Goal: Task Accomplishment & Management: Use online tool/utility

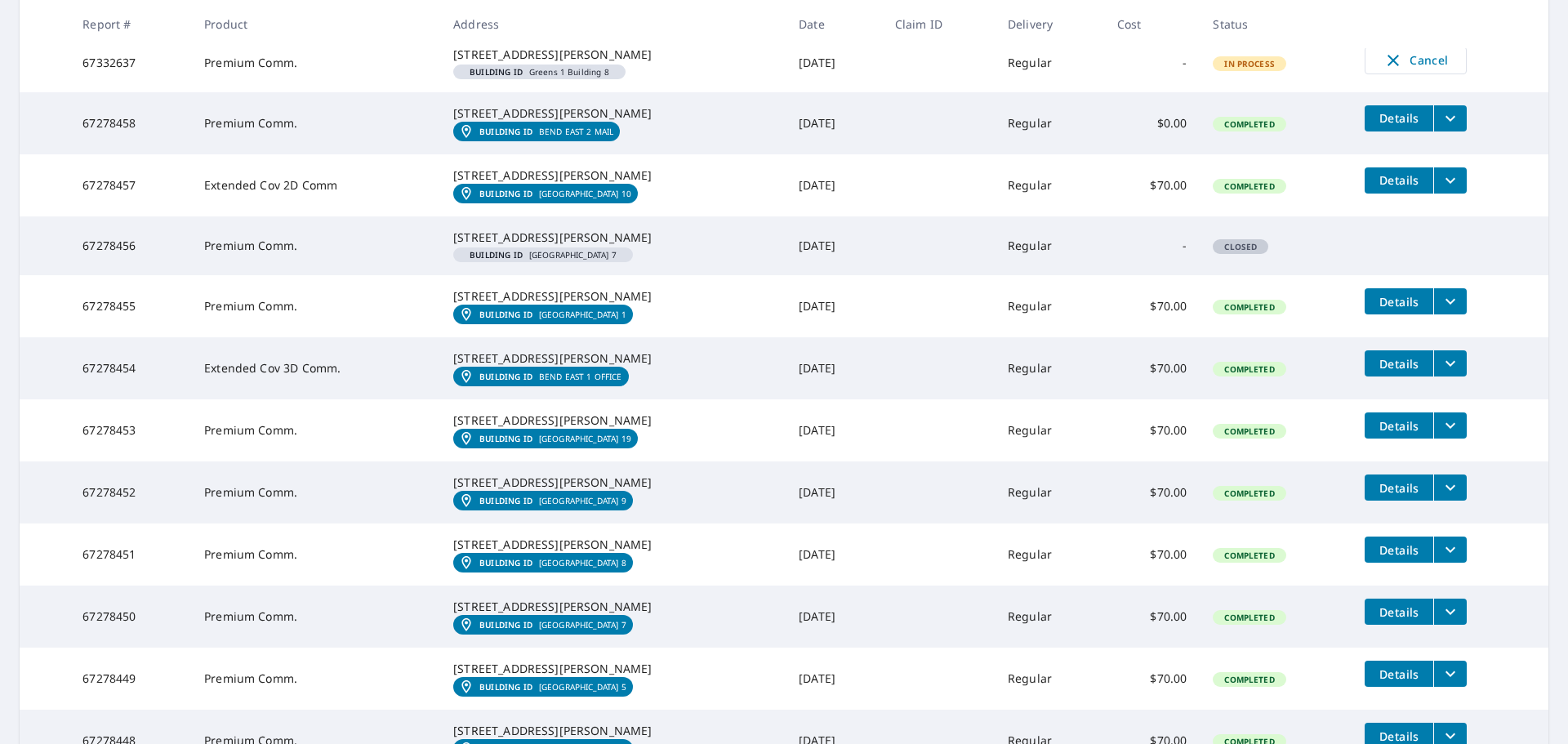
scroll to position [2532, 0]
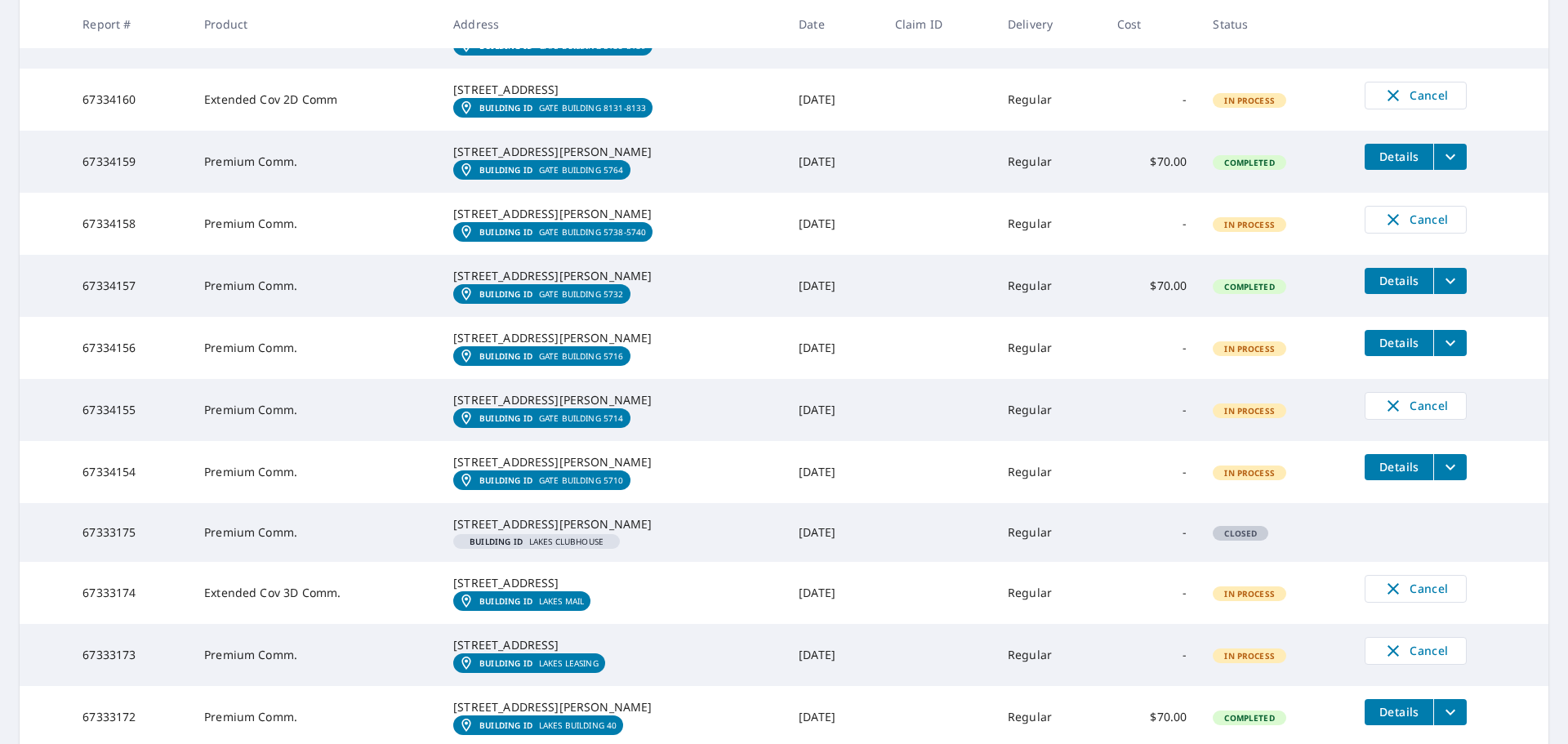
scroll to position [1307, 0]
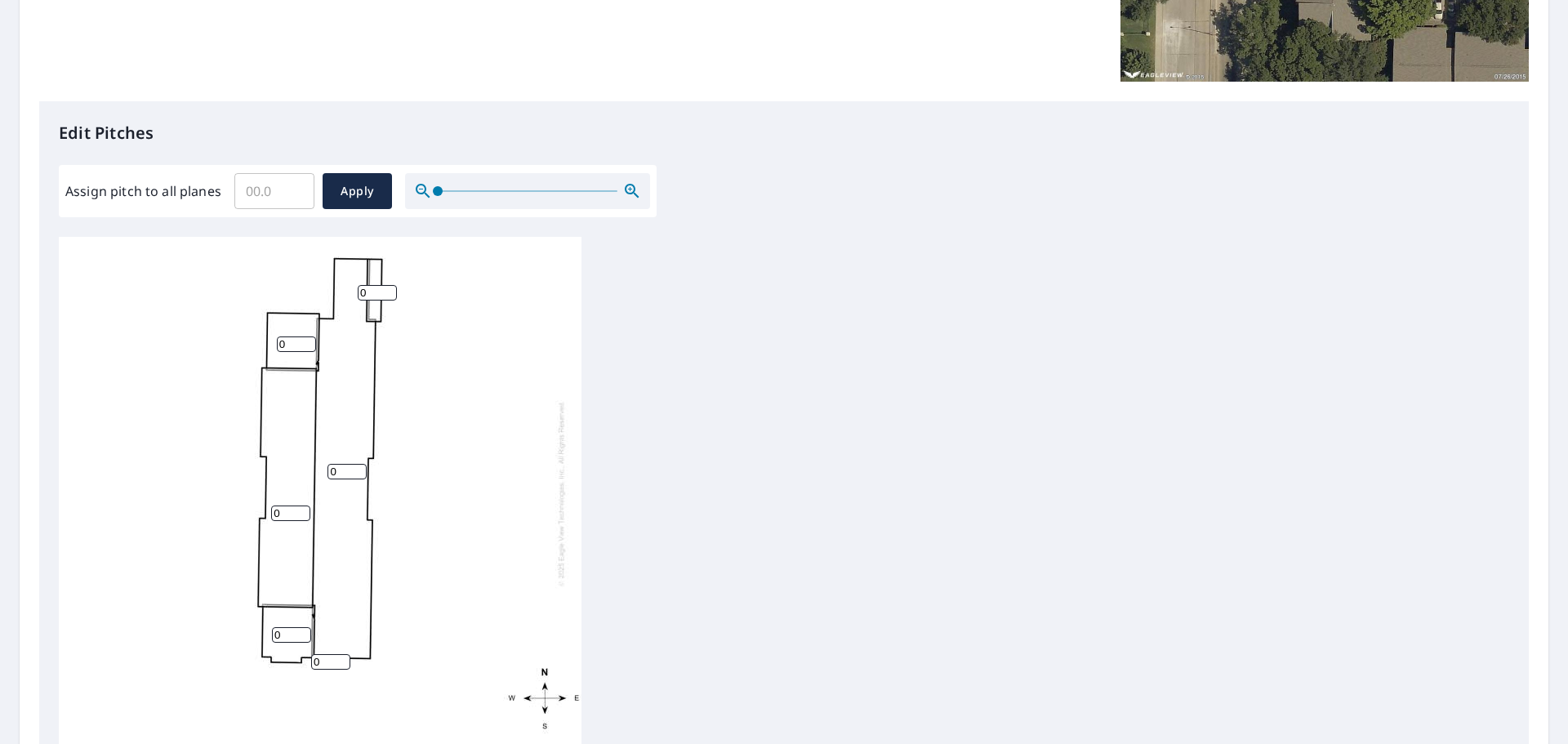
scroll to position [408, 0]
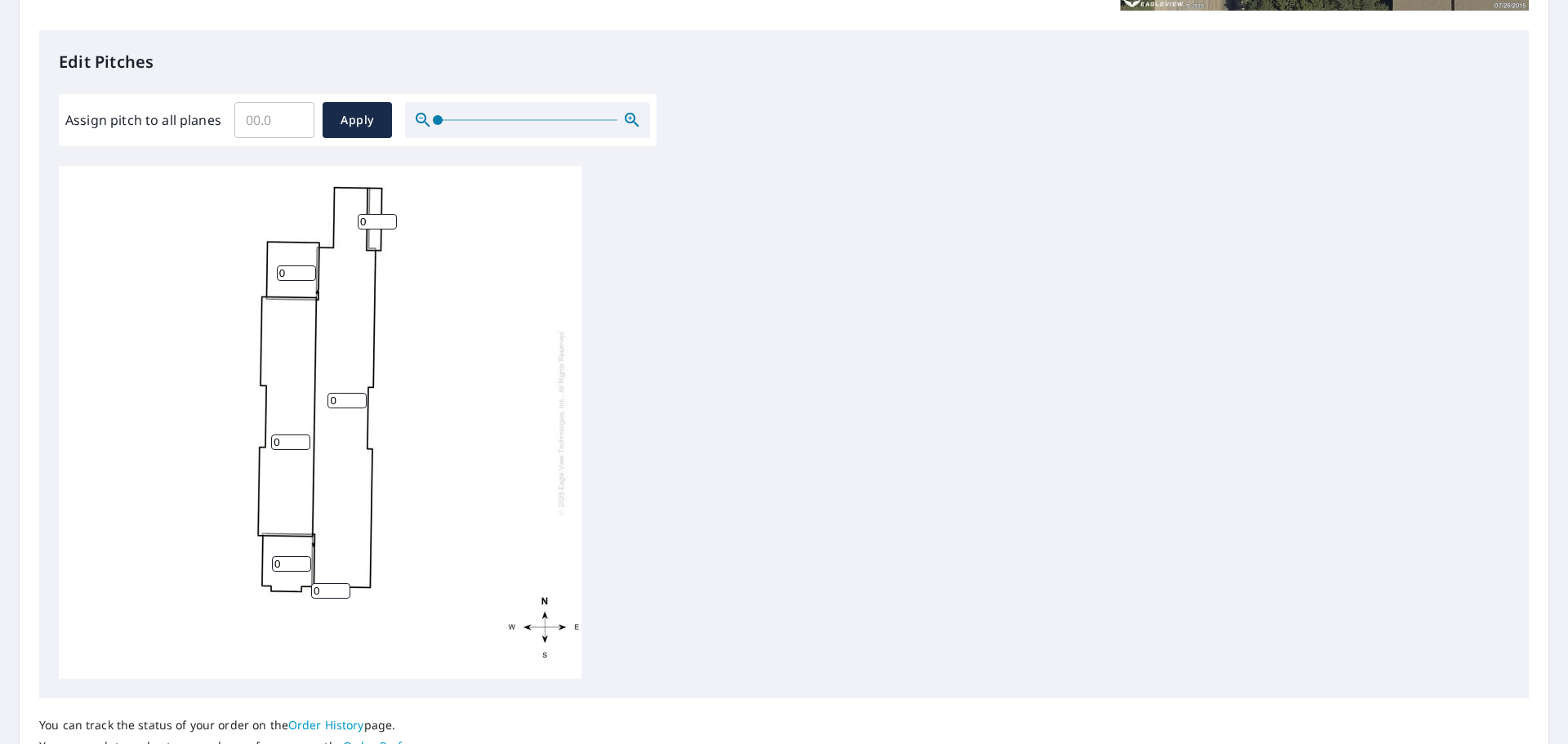
click at [285, 566] on input "0" at bounding box center [292, 564] width 39 height 15
type input "4"
drag, startPoint x: 283, startPoint y: 439, endPoint x: 267, endPoint y: 436, distance: 16.3
click at [267, 436] on div "0 0 0 4 0 0" at bounding box center [320, 421] width 523 height 513
type input "4"
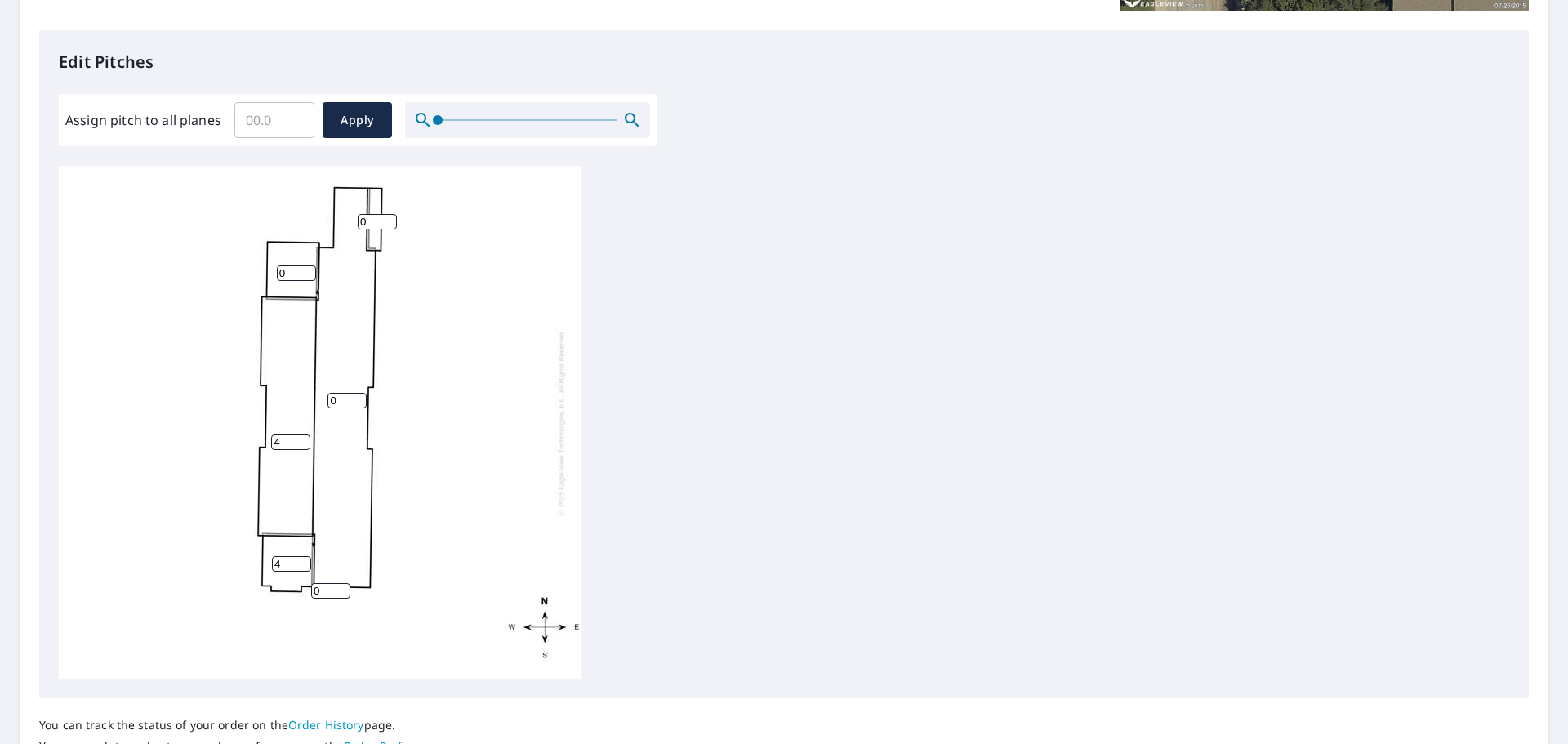
click at [285, 268] on input "0" at bounding box center [296, 273] width 39 height 15
type input "4"
click at [369, 227] on input "0" at bounding box center [377, 221] width 39 height 15
type input "4"
drag, startPoint x: 343, startPoint y: 400, endPoint x: 325, endPoint y: 402, distance: 18.1
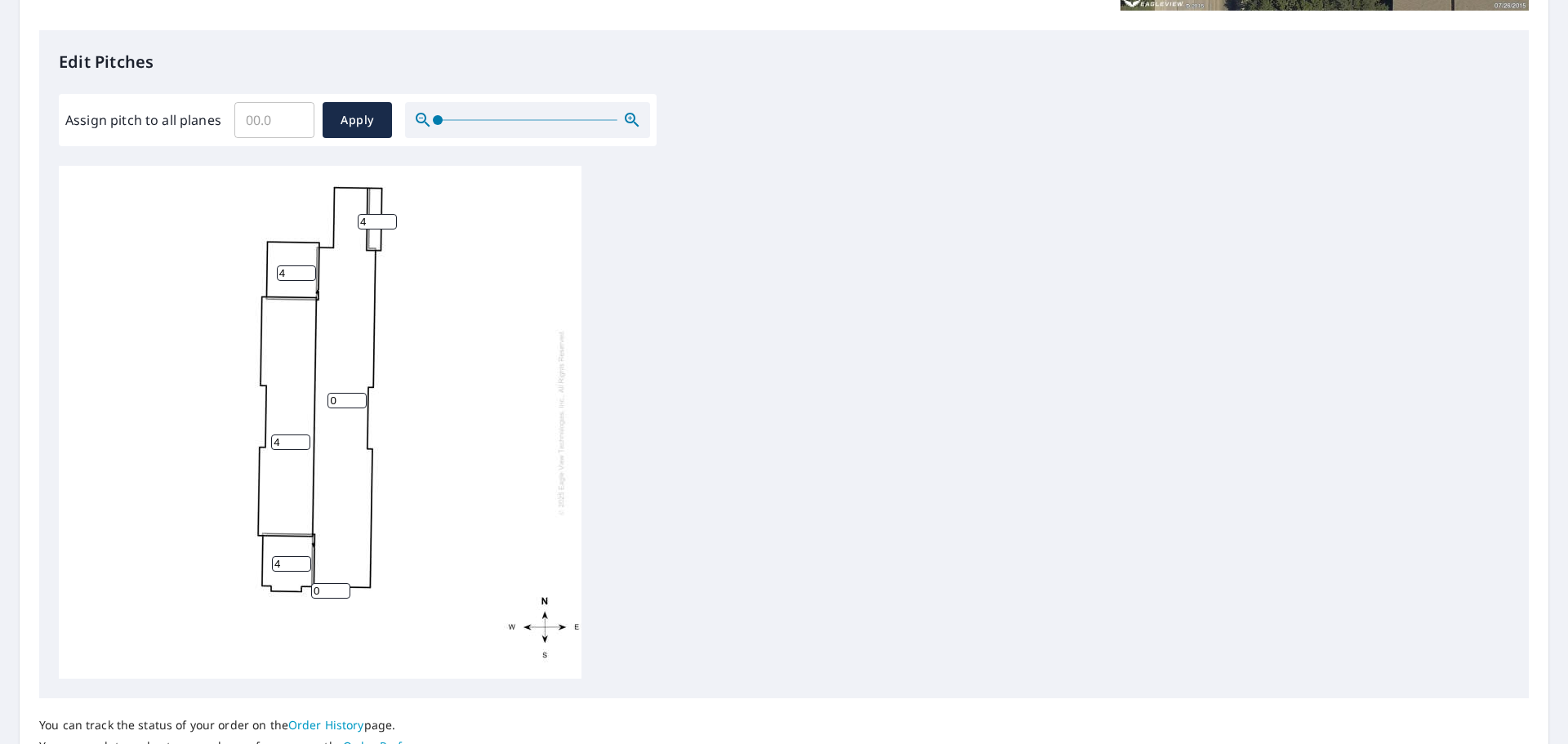
click at [325, 402] on div "0 4 4 4 4 0" at bounding box center [320, 421] width 523 height 513
type input "4"
drag, startPoint x: 323, startPoint y: 593, endPoint x: 304, endPoint y: 593, distance: 19.0
click at [304, 593] on div "4 4 4 4 4 0" at bounding box center [320, 421] width 523 height 513
type input "4"
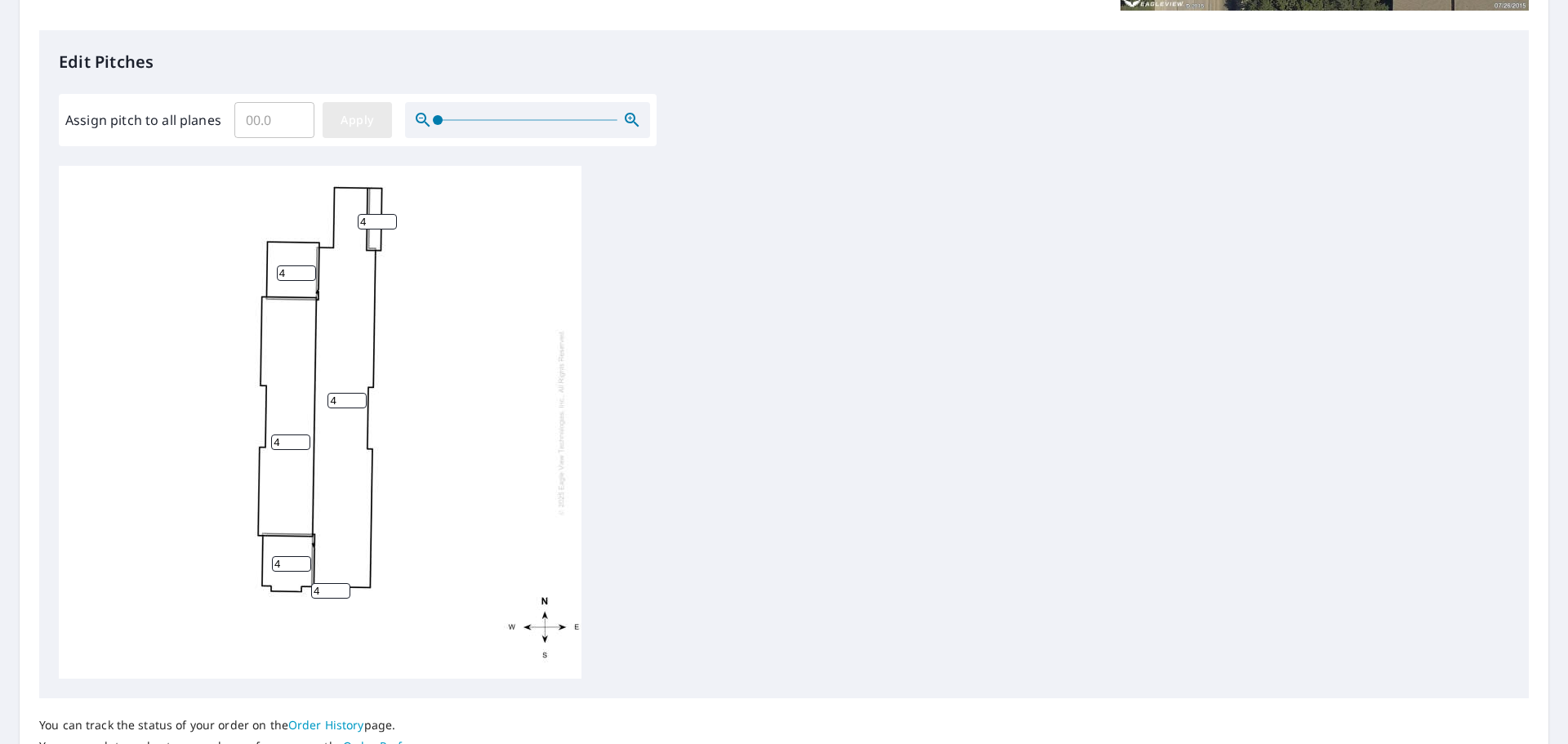
click at [356, 116] on span "Apply" at bounding box center [357, 120] width 44 height 20
click at [341, 388] on input "number" at bounding box center [347, 396] width 39 height 15
type input "4"
click at [270, 117] on input "Assign pitch to all planes" at bounding box center [275, 119] width 80 height 45
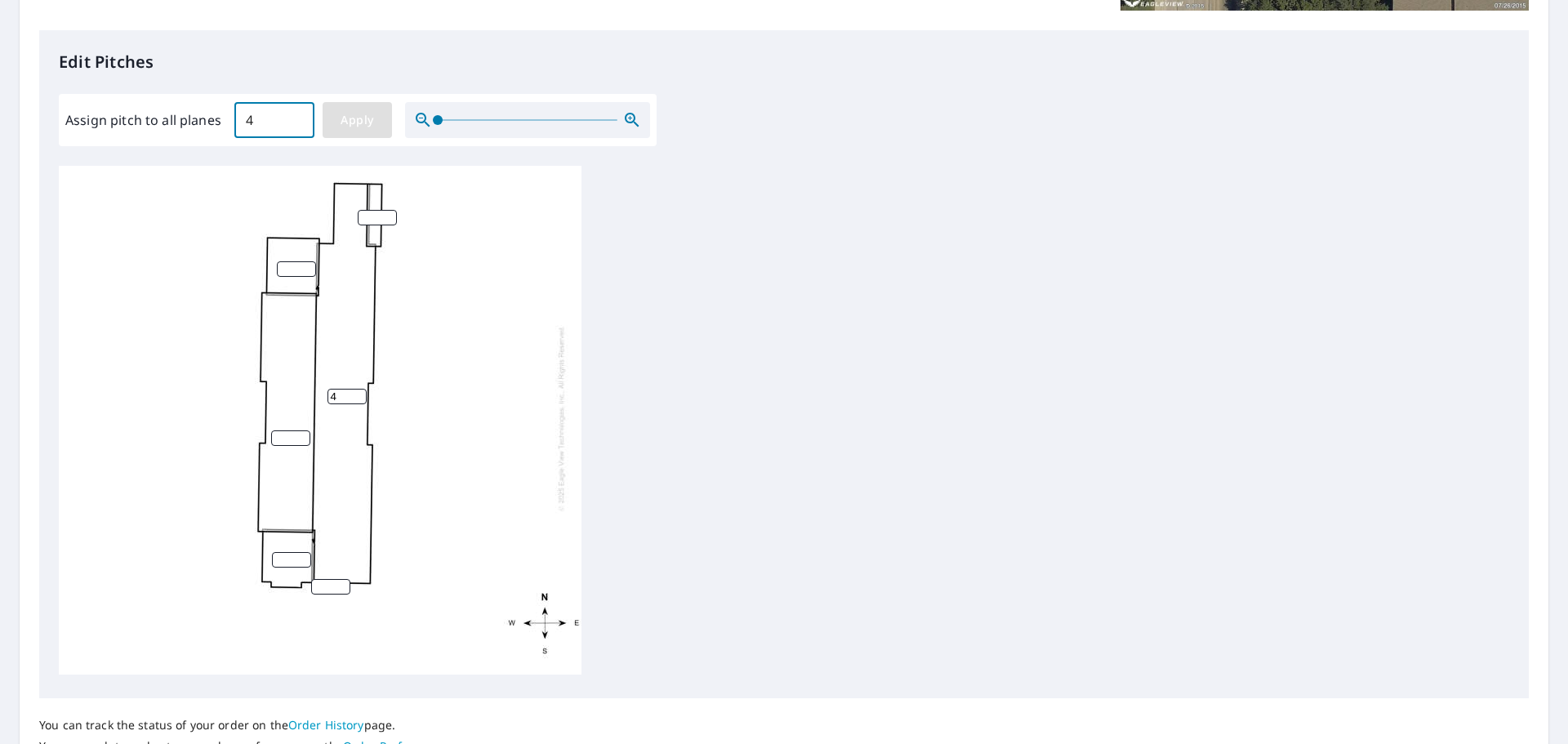
type input "4"
click at [346, 120] on span "Apply" at bounding box center [357, 120] width 44 height 20
type input "4"
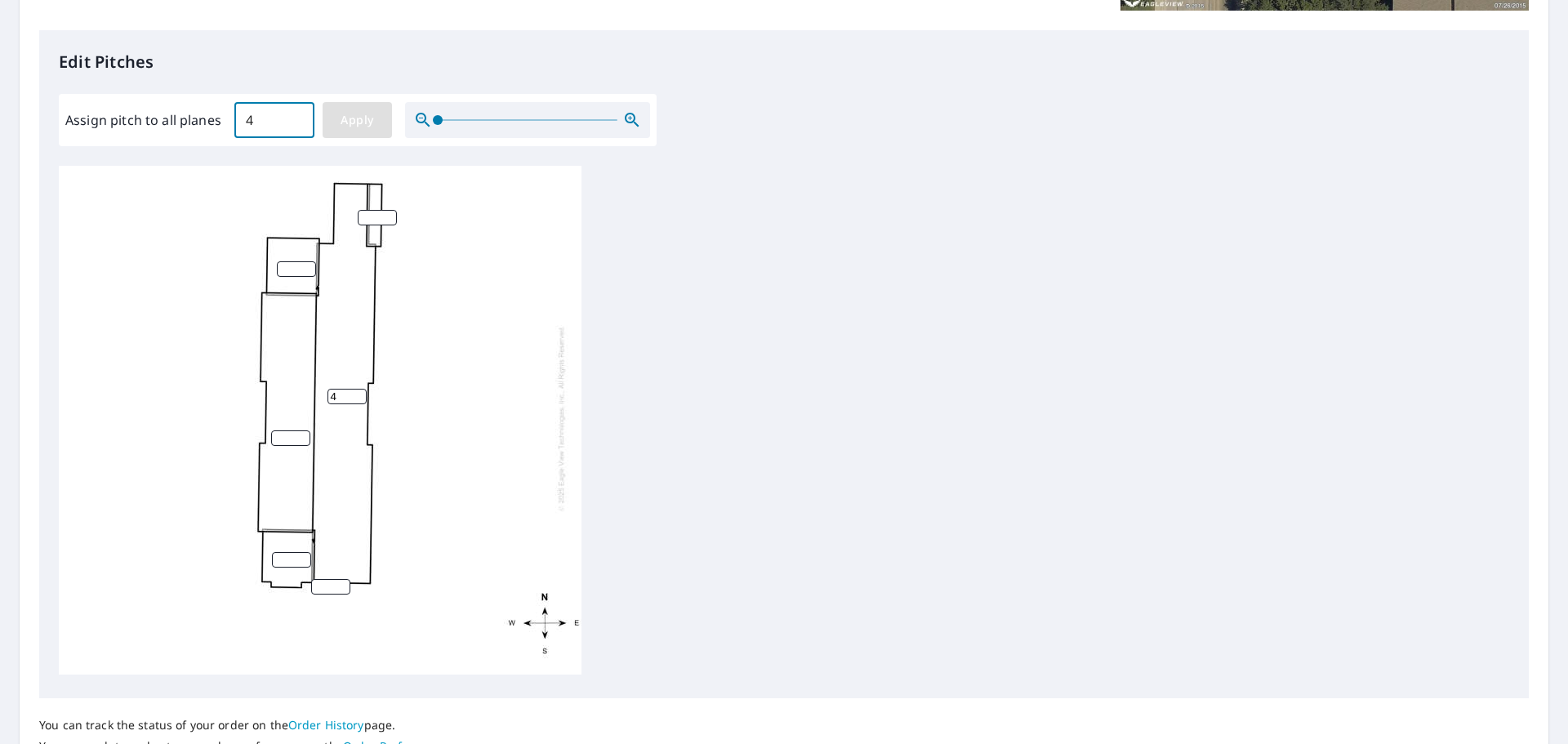
type input "4"
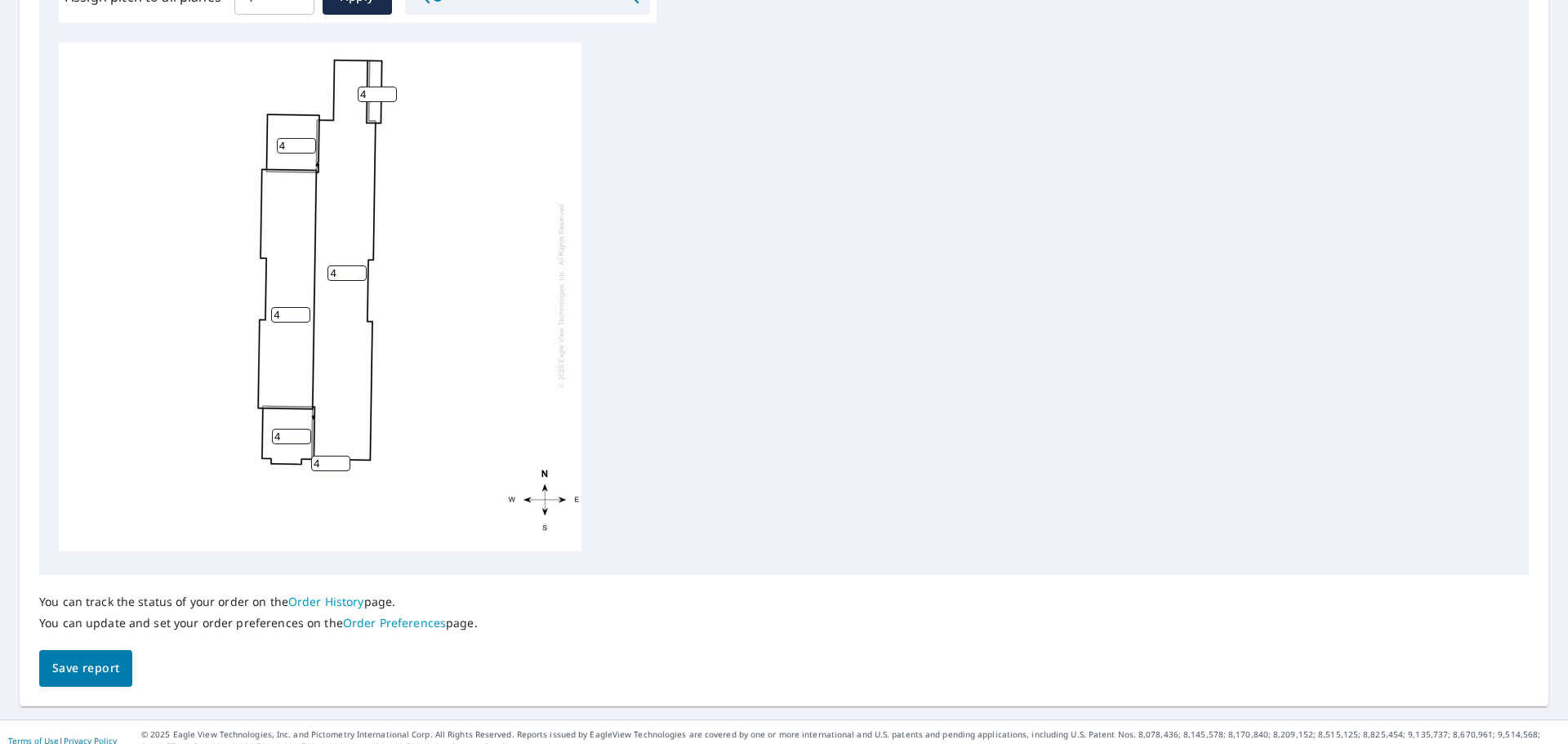
scroll to position [548, 0]
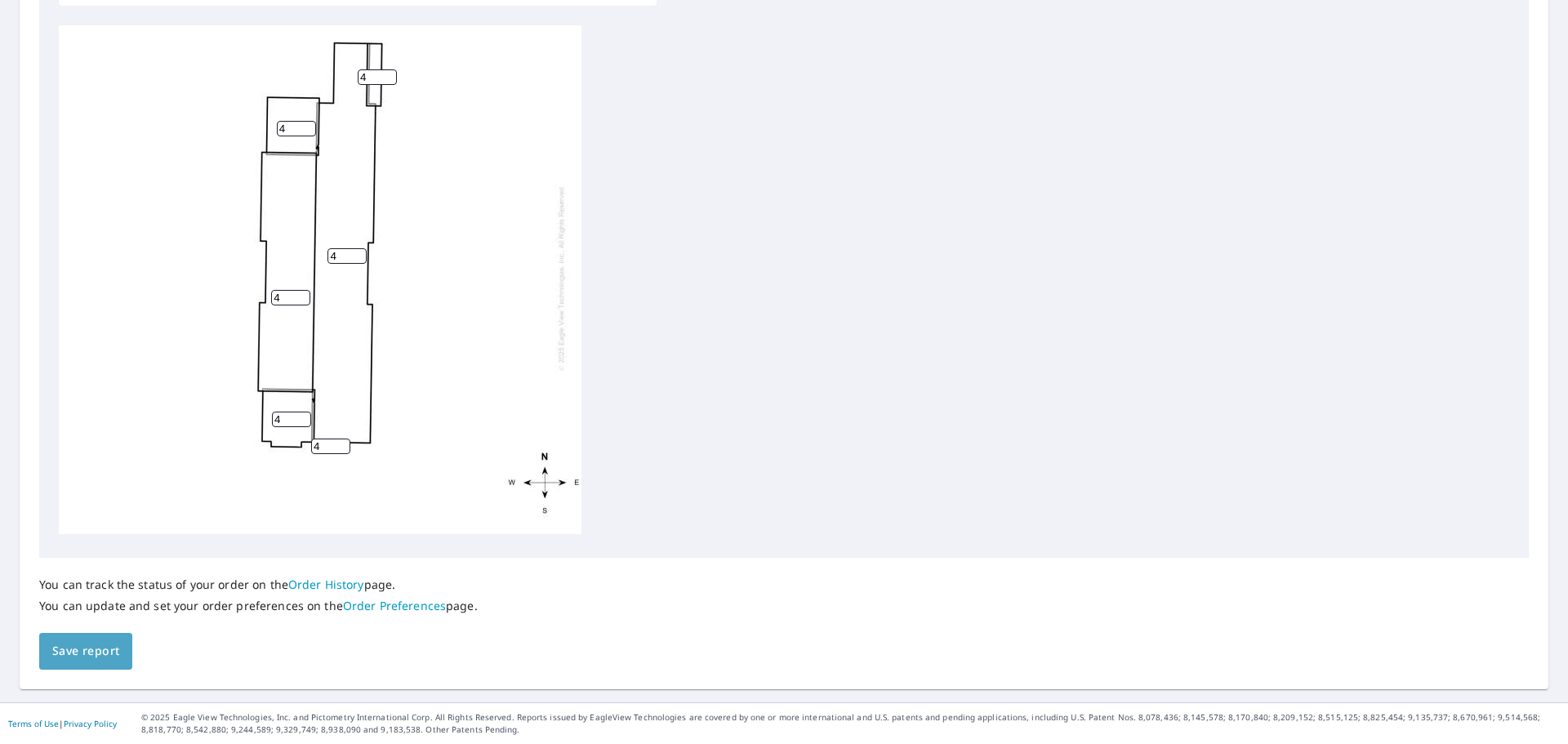
click at [81, 649] on span "Save report" at bounding box center [85, 651] width 67 height 20
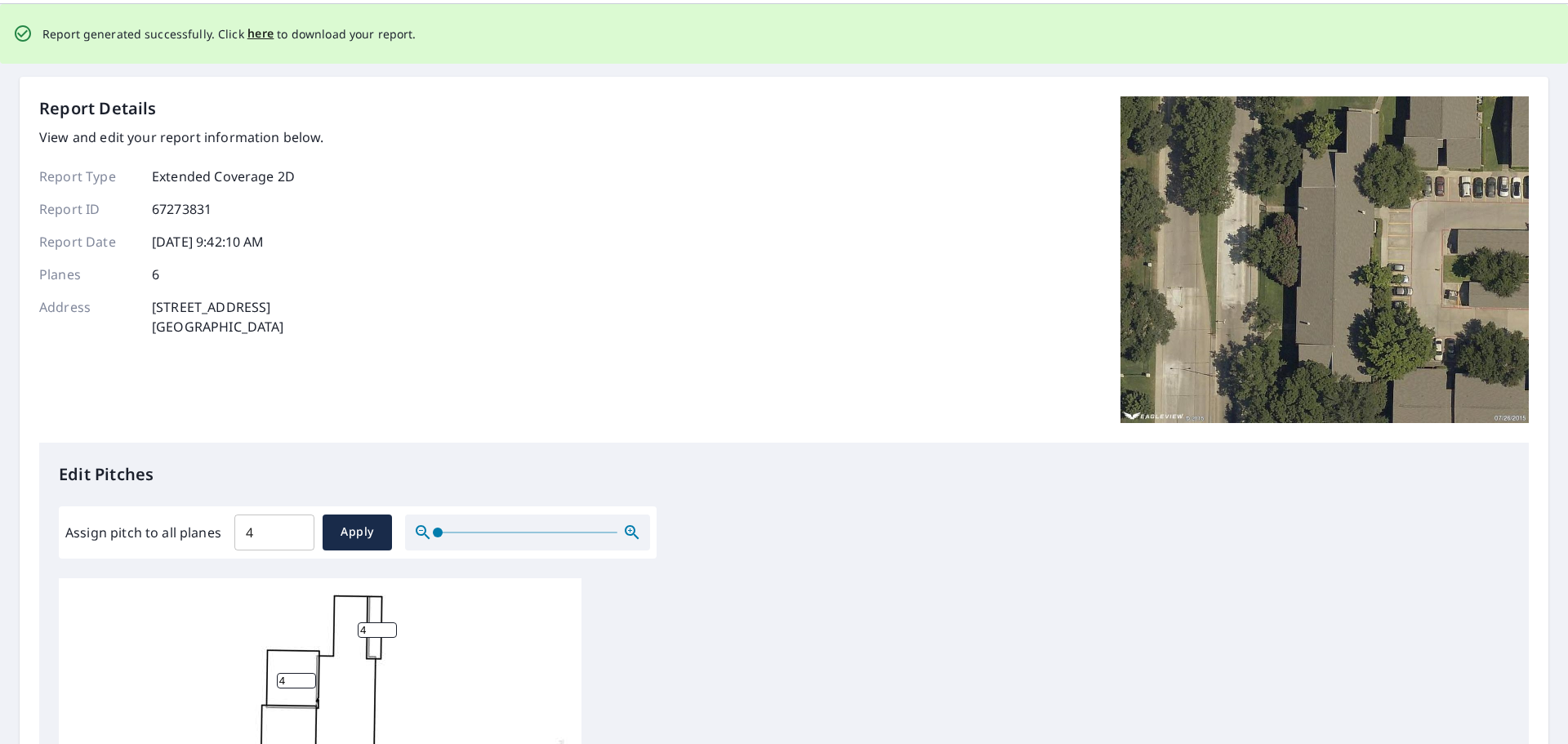
scroll to position [608, 0]
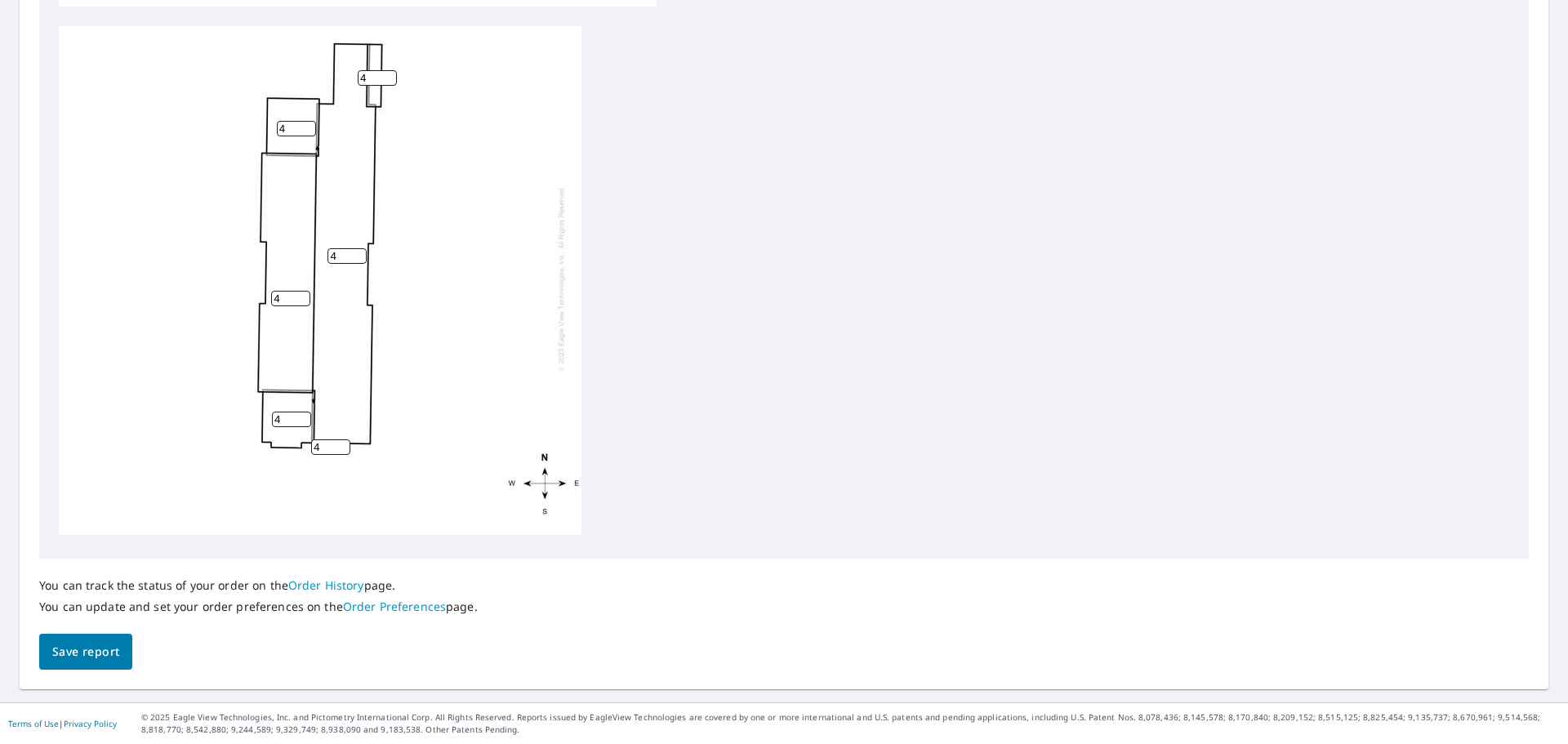
click at [116, 648] on span "Save report" at bounding box center [85, 652] width 67 height 20
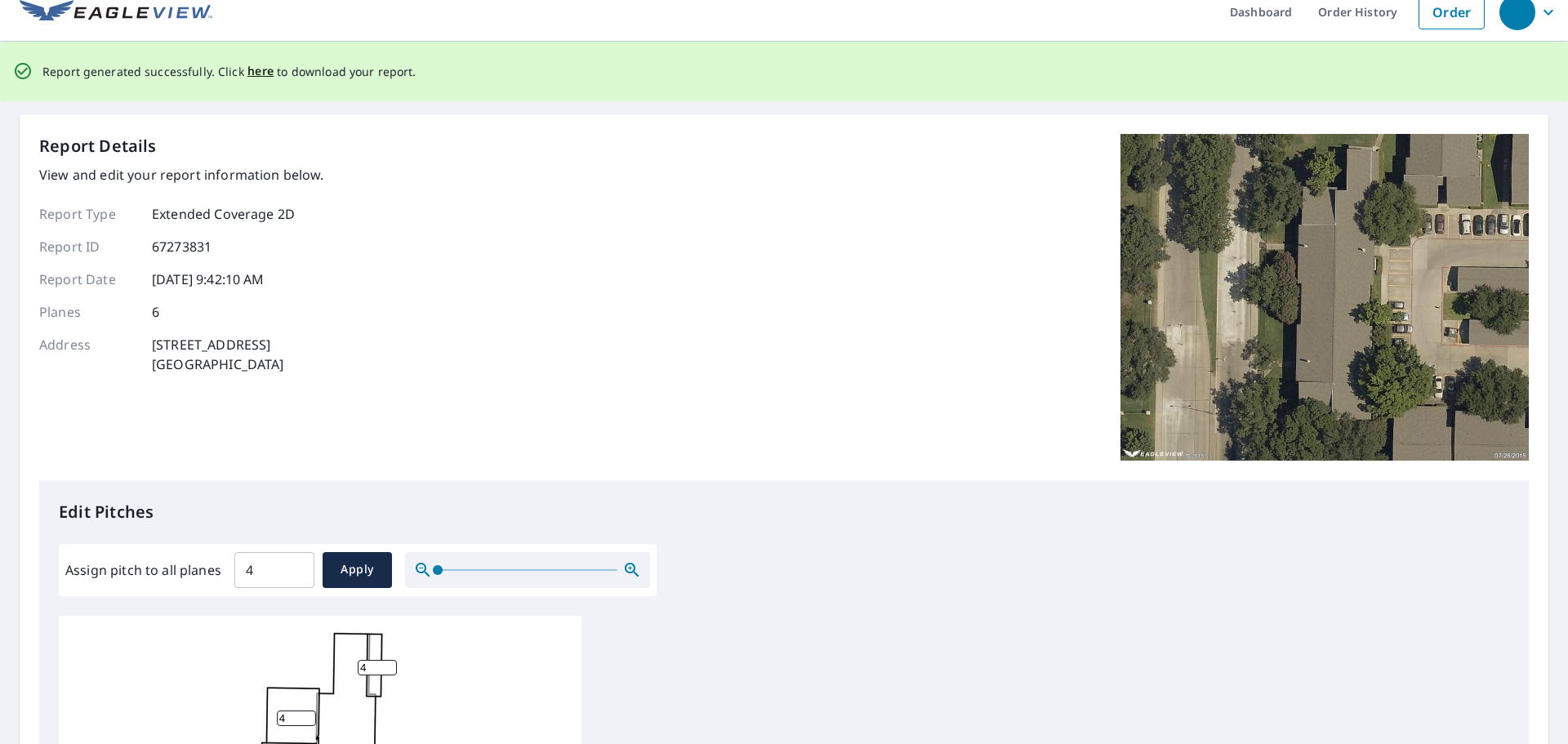
scroll to position [0, 0]
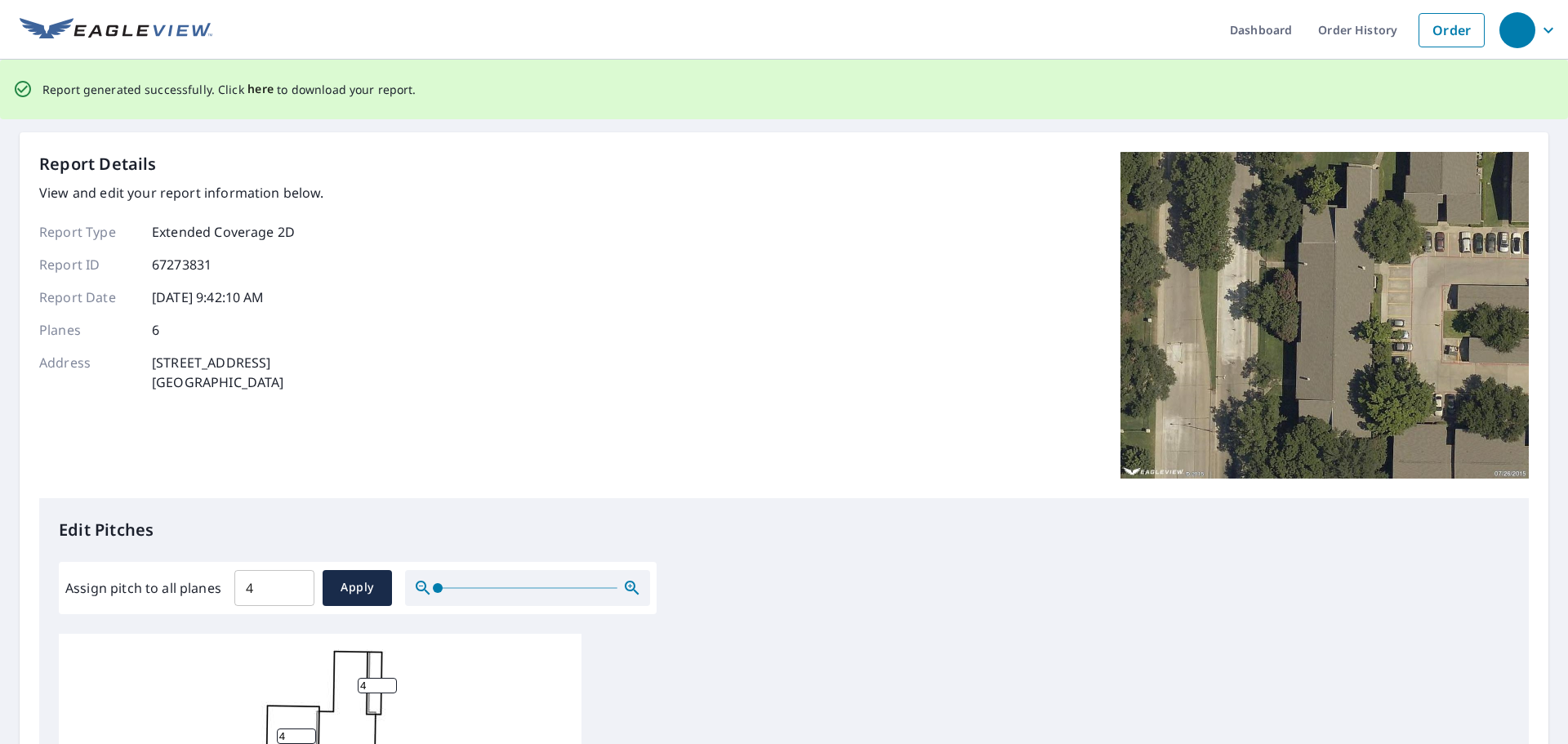
click at [250, 89] on span "here" at bounding box center [260, 89] width 27 height 20
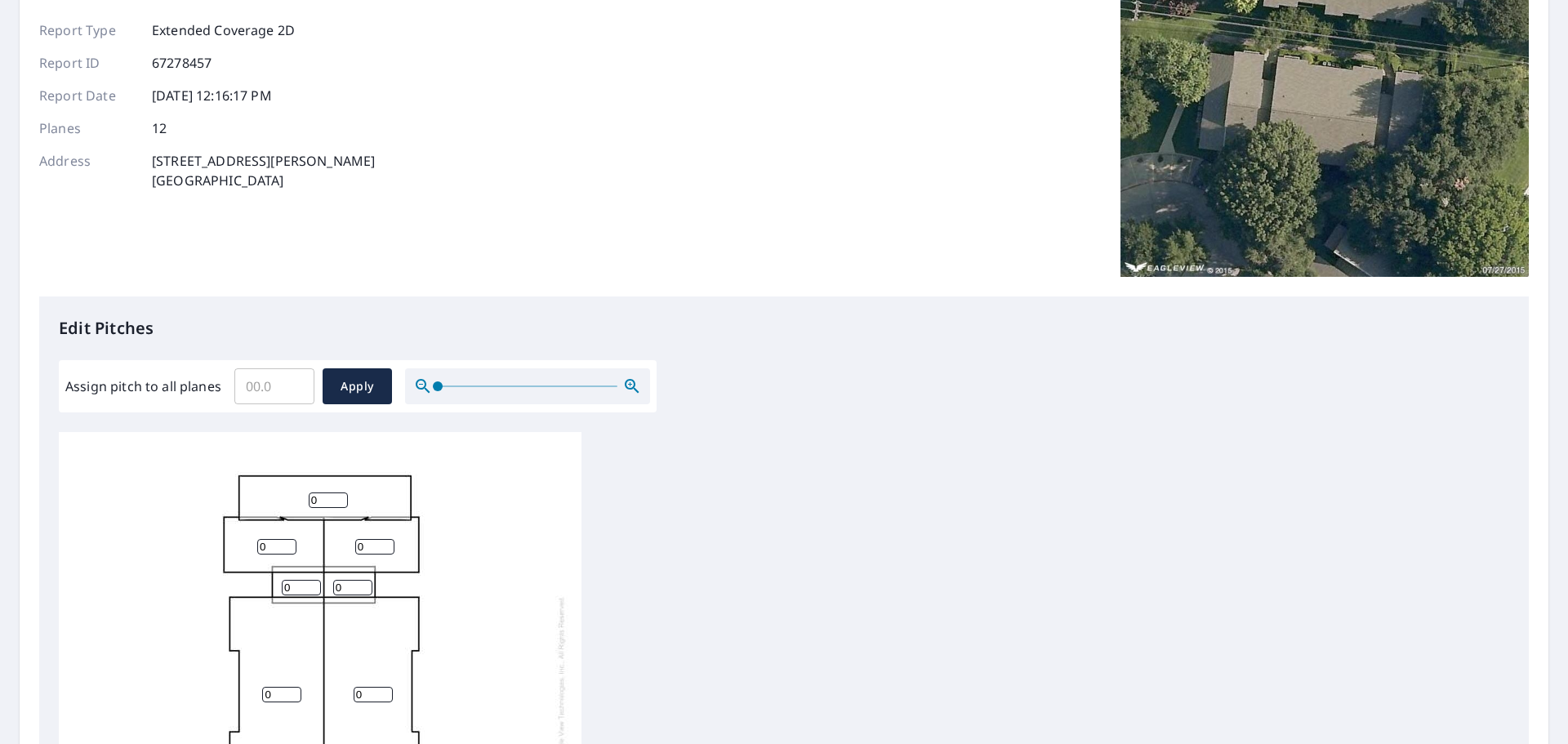
scroll to position [140, 0]
click at [266, 380] on input "Assign pitch to all planes" at bounding box center [275, 388] width 80 height 45
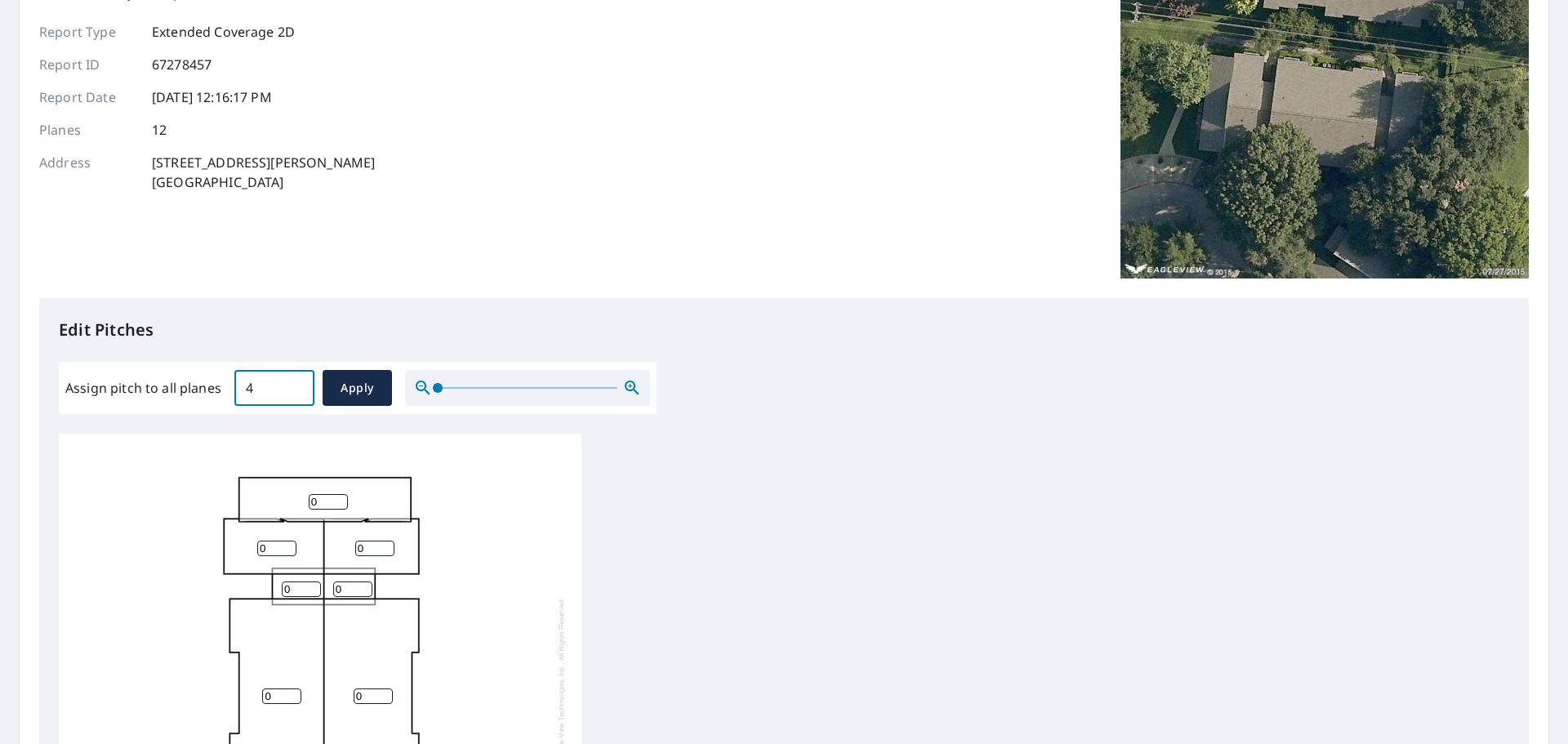
type input "4"
click at [365, 404] on button "Apply" at bounding box center [357, 388] width 69 height 36
type input "4"
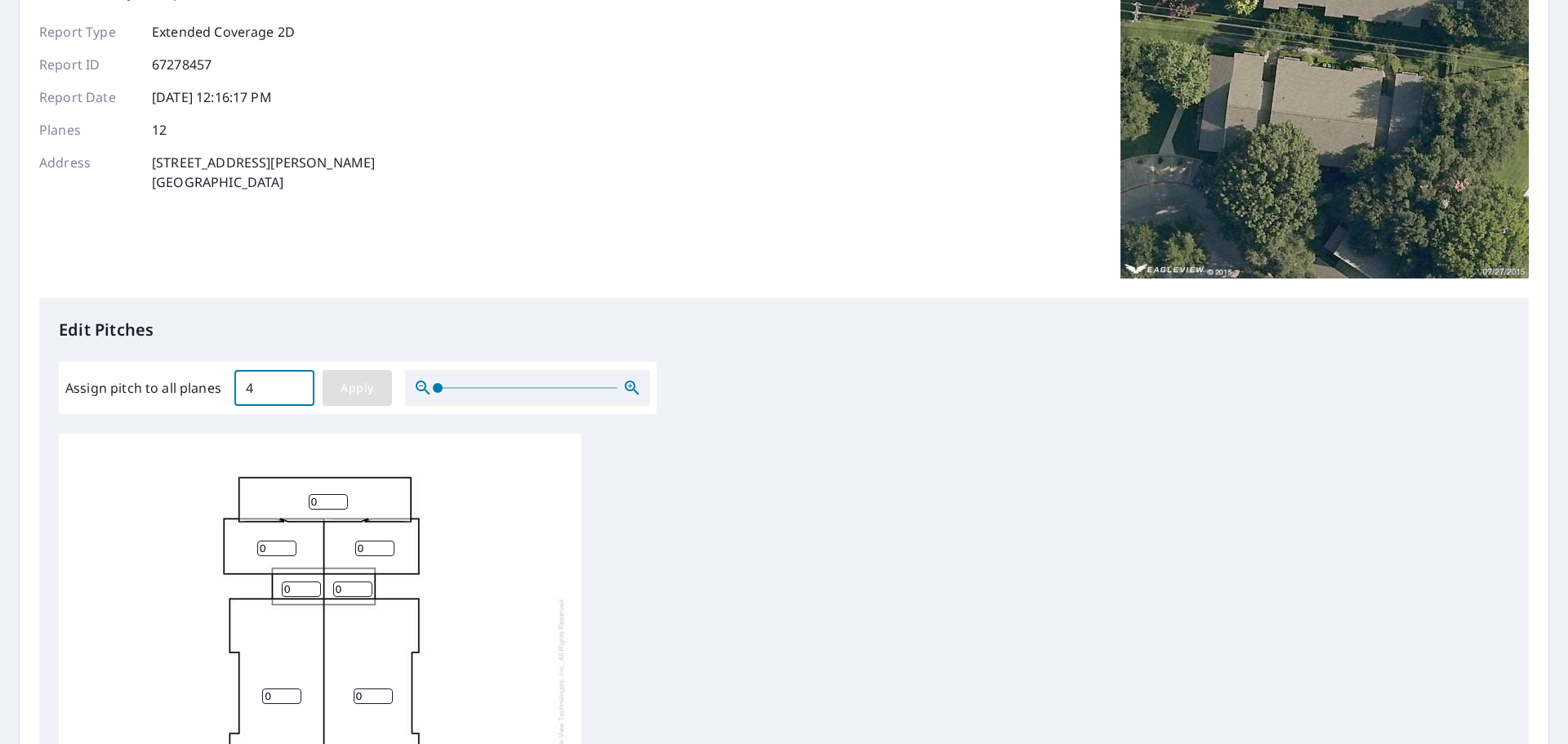
type input "4"
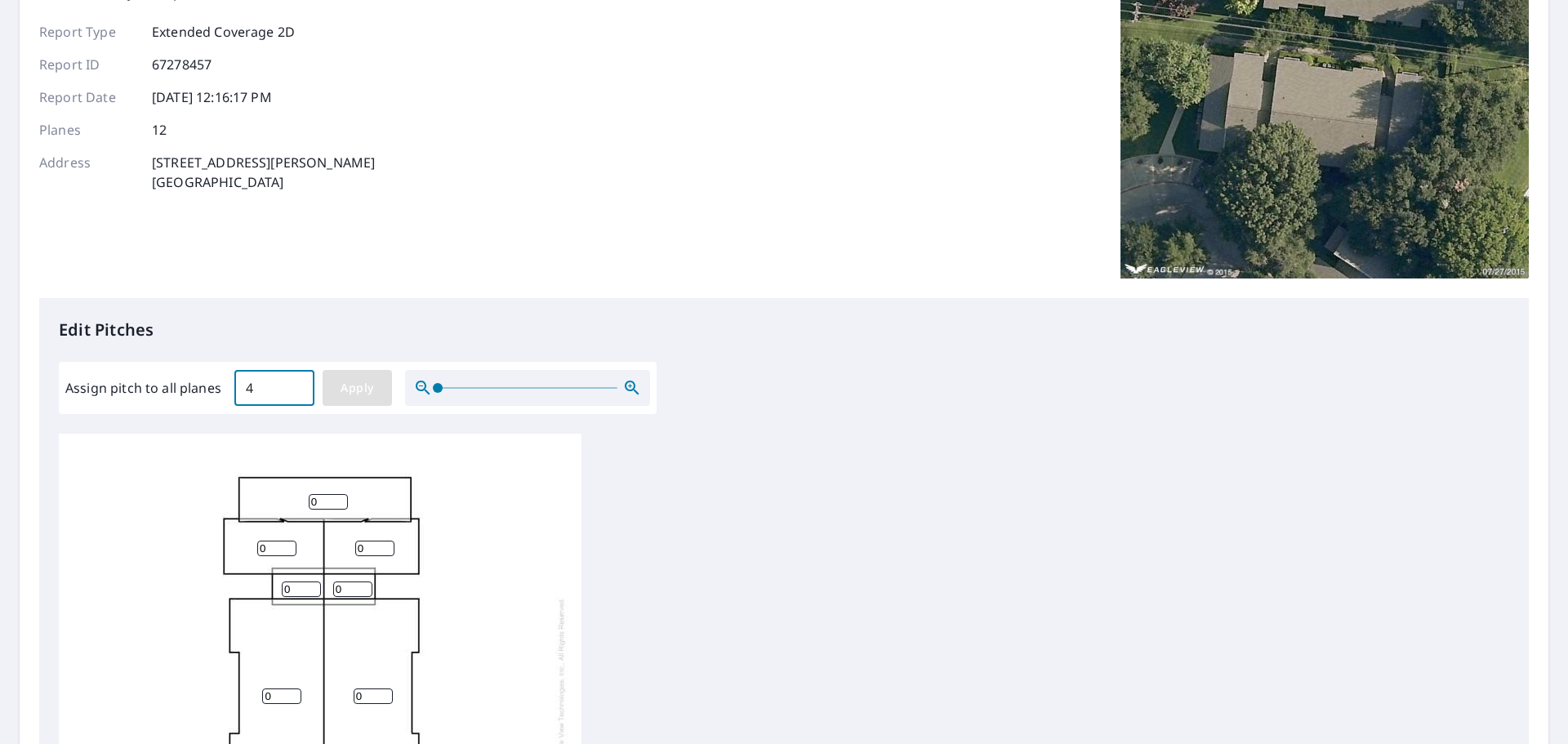
type input "4"
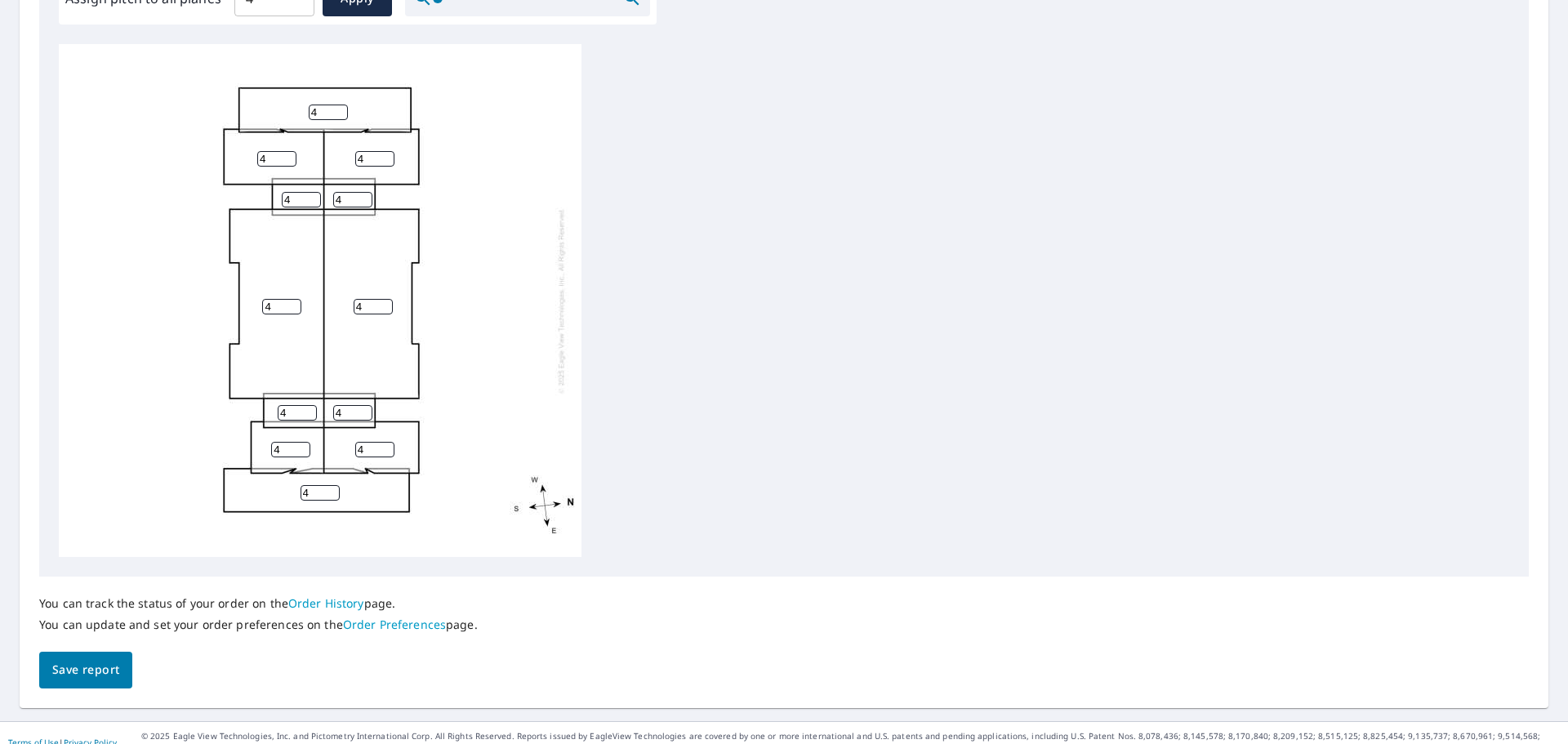
scroll to position [548, 0]
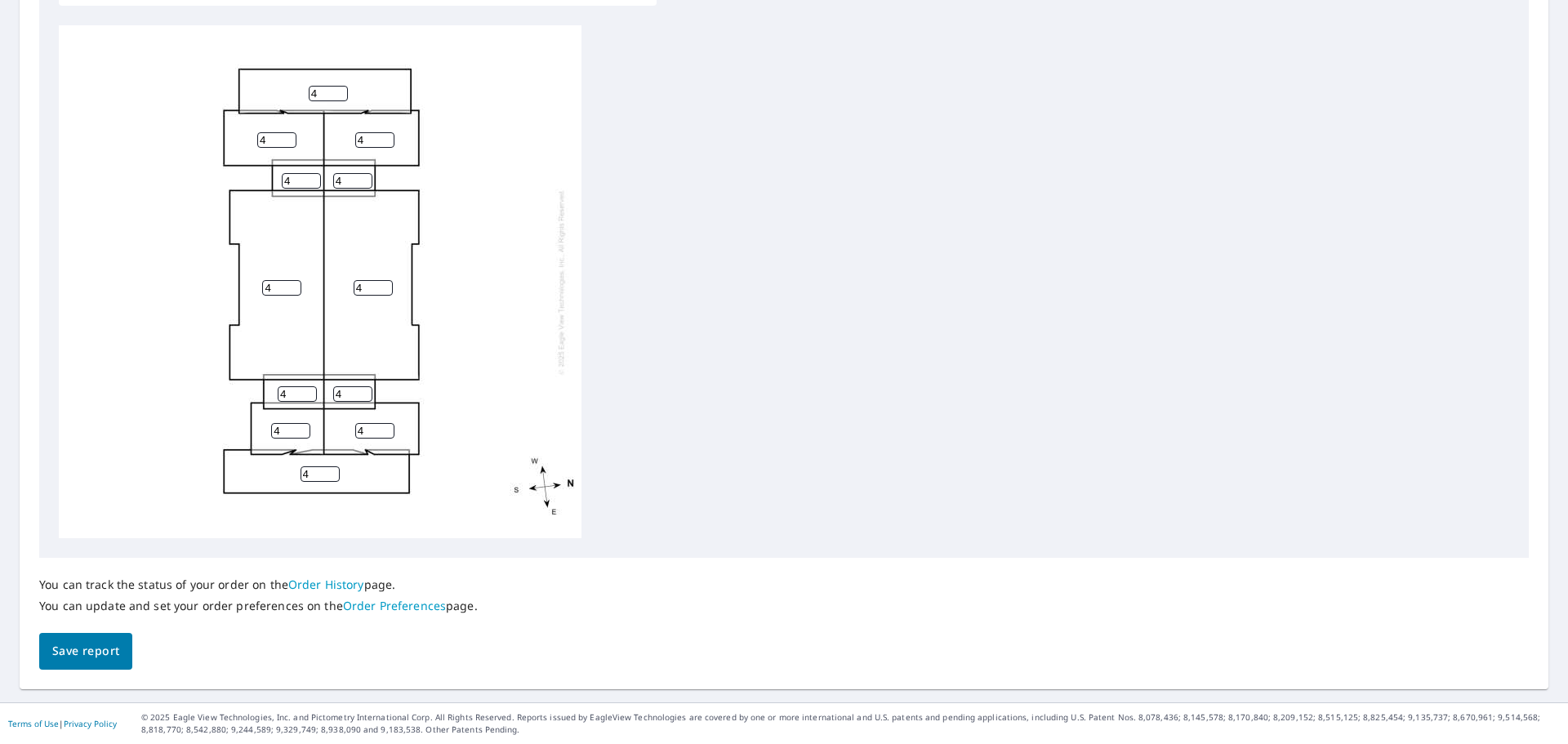
click at [74, 645] on span "Save report" at bounding box center [85, 651] width 67 height 20
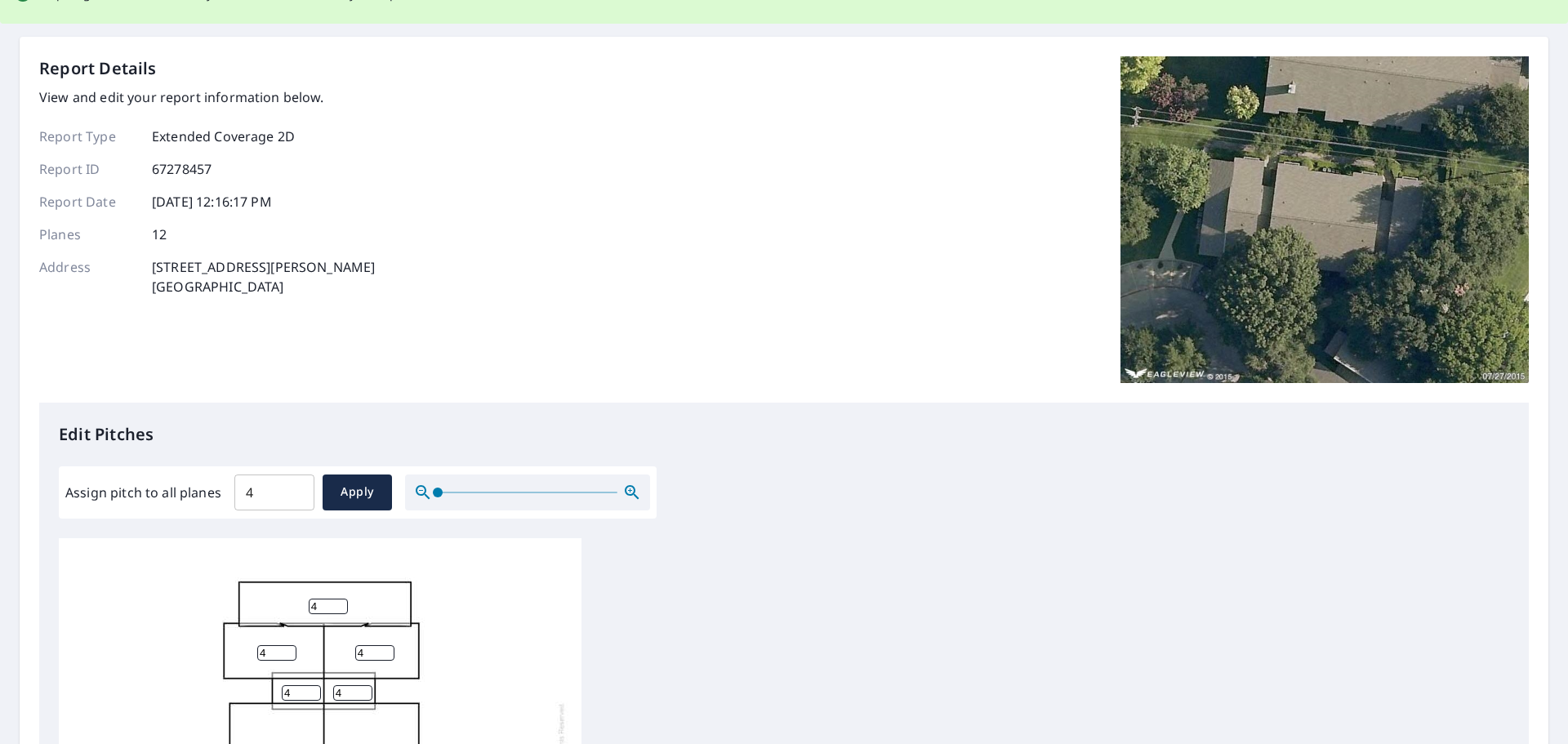
scroll to position [0, 0]
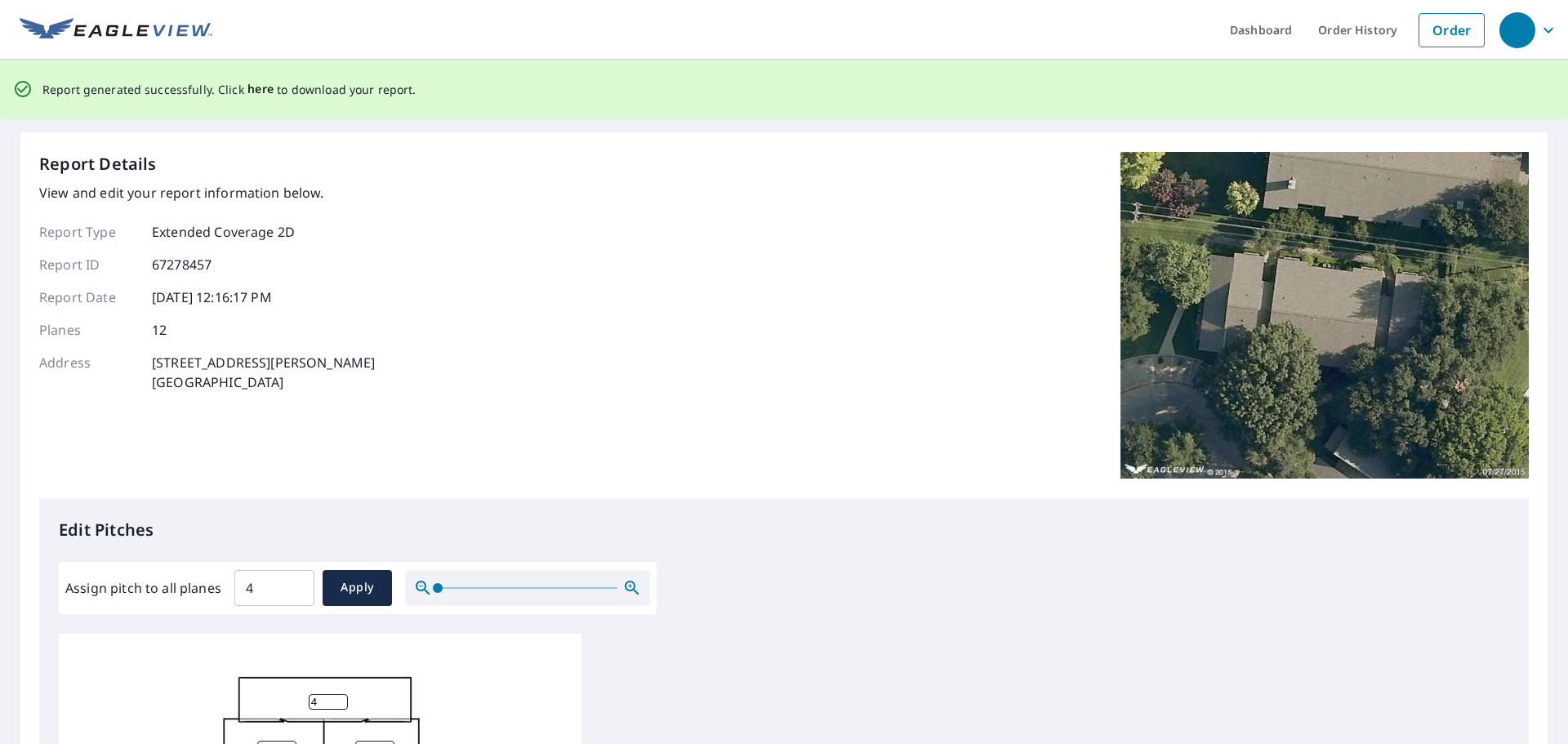
click at [252, 88] on span "here" at bounding box center [260, 89] width 27 height 20
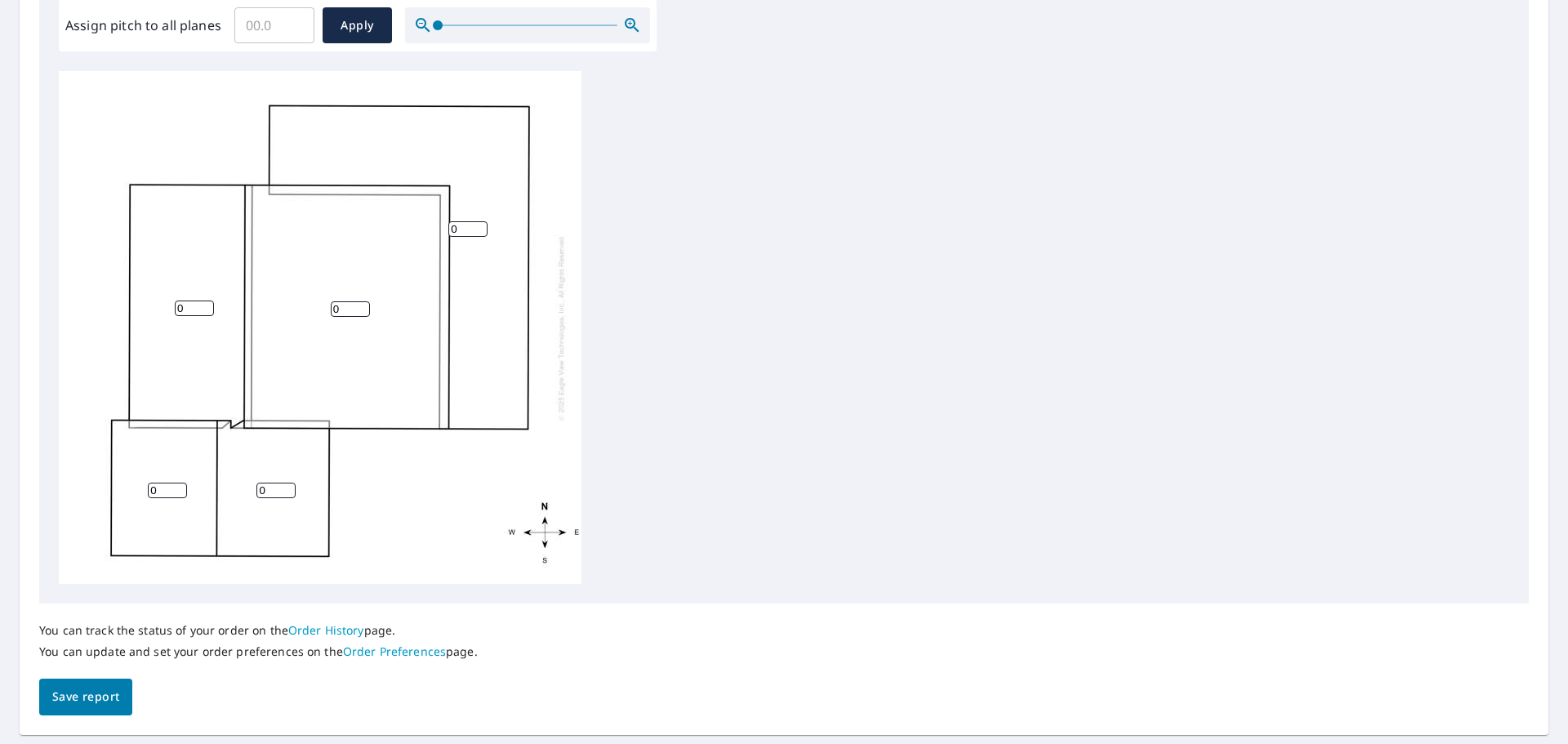
scroll to position [468, 0]
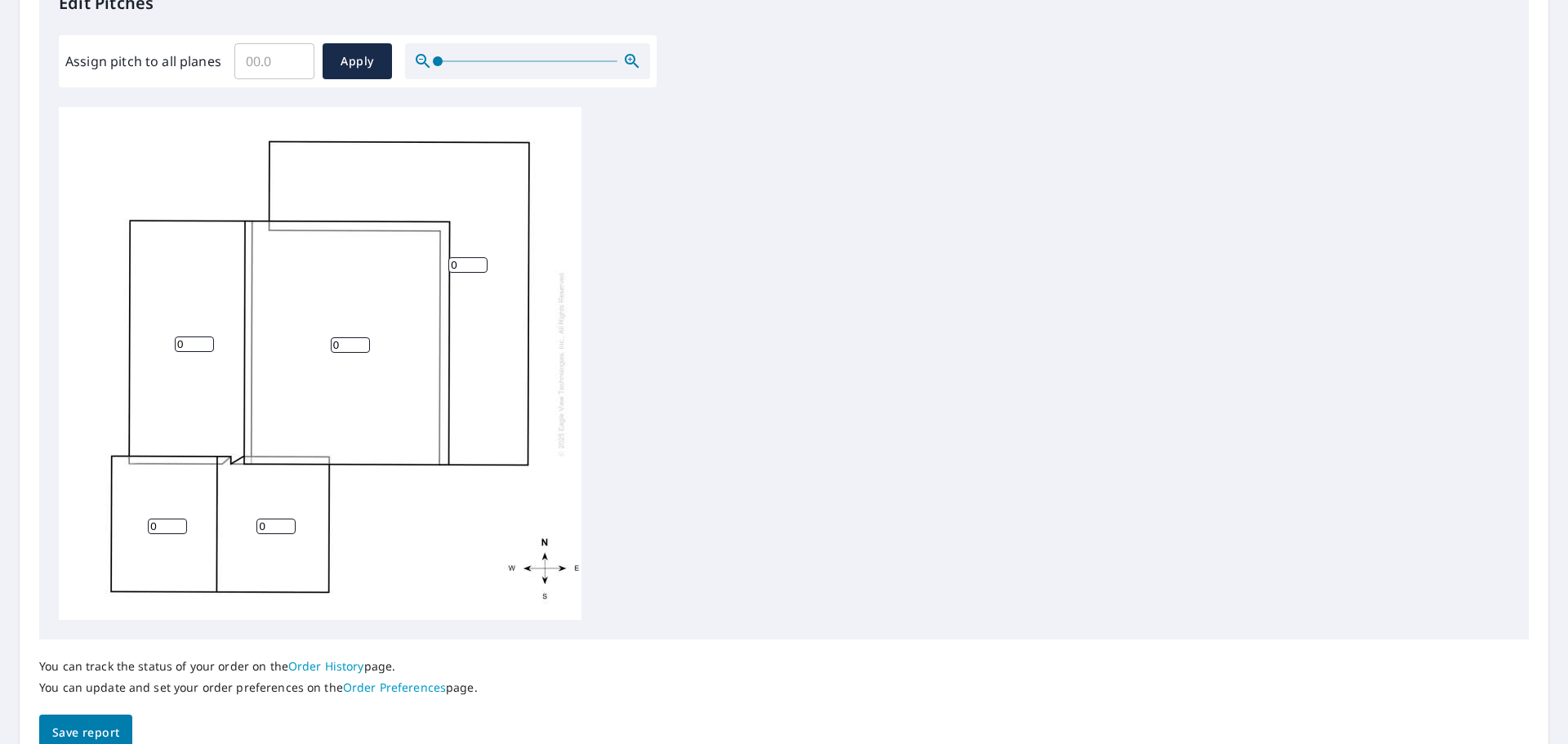
click at [284, 66] on input "Assign pitch to all planes" at bounding box center [275, 60] width 80 height 45
type input "4"
click at [337, 67] on span "Apply" at bounding box center [357, 61] width 44 height 20
type input "4"
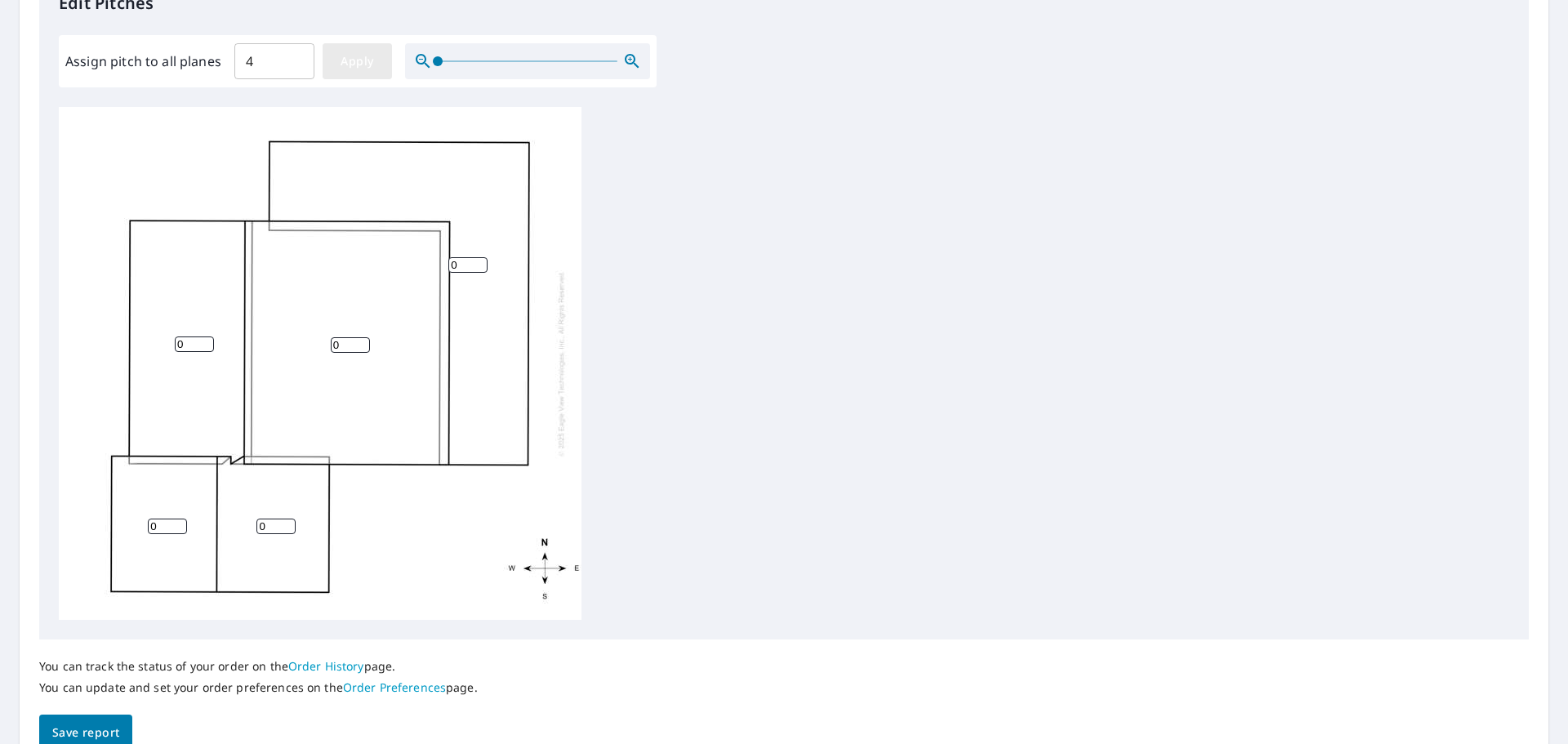
type input "4"
drag, startPoint x: 457, startPoint y: 264, endPoint x: 446, endPoint y: 275, distance: 15.6
click at [448, 273] on input "3" at bounding box center [468, 264] width 39 height 15
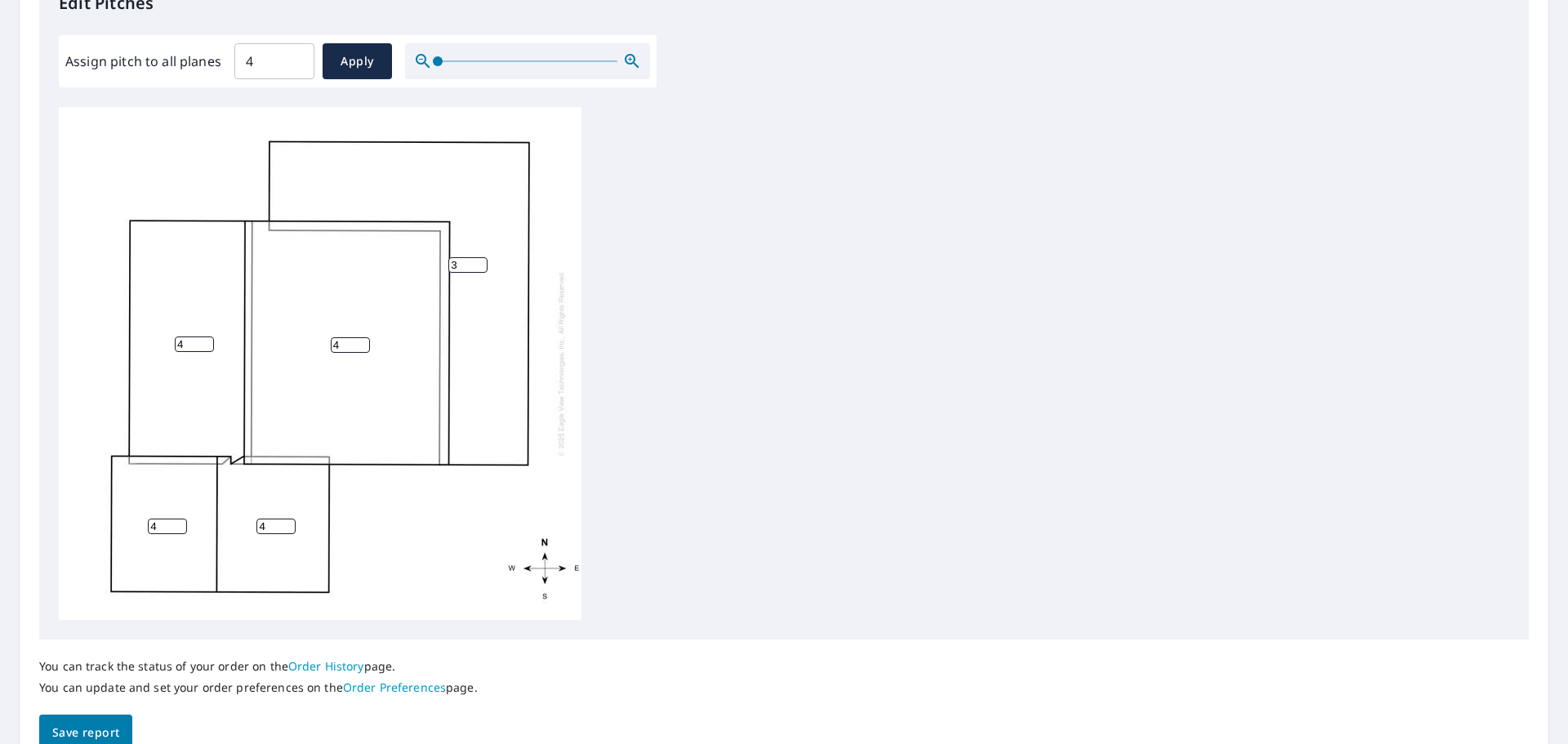
click at [478, 271] on input "3" at bounding box center [468, 264] width 39 height 15
click at [478, 268] on input "2" at bounding box center [468, 264] width 39 height 15
click at [478, 268] on input "1" at bounding box center [468, 264] width 39 height 15
type input "0"
click at [478, 268] on input "0" at bounding box center [468, 264] width 39 height 15
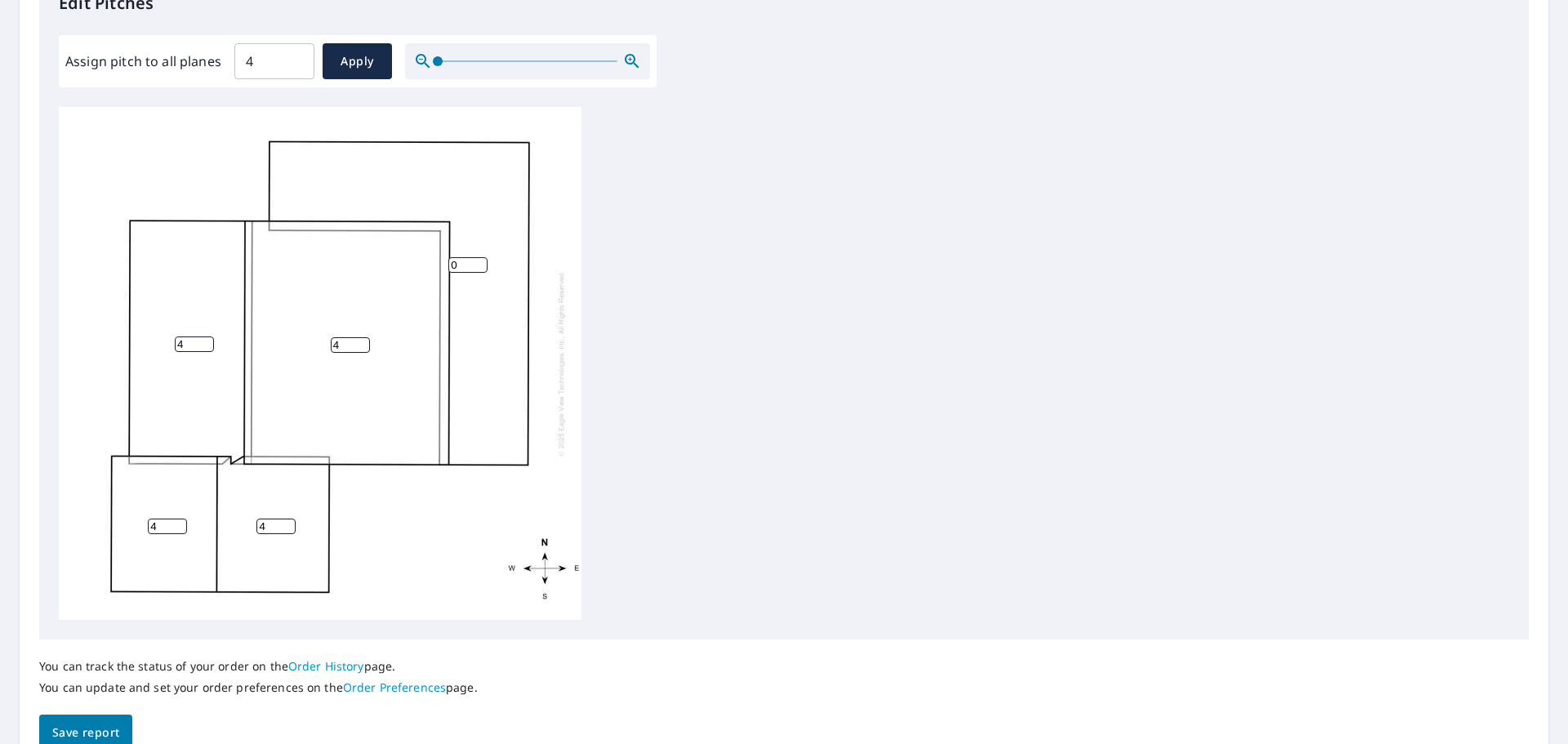
click at [109, 724] on button "Save report" at bounding box center [85, 732] width 93 height 36
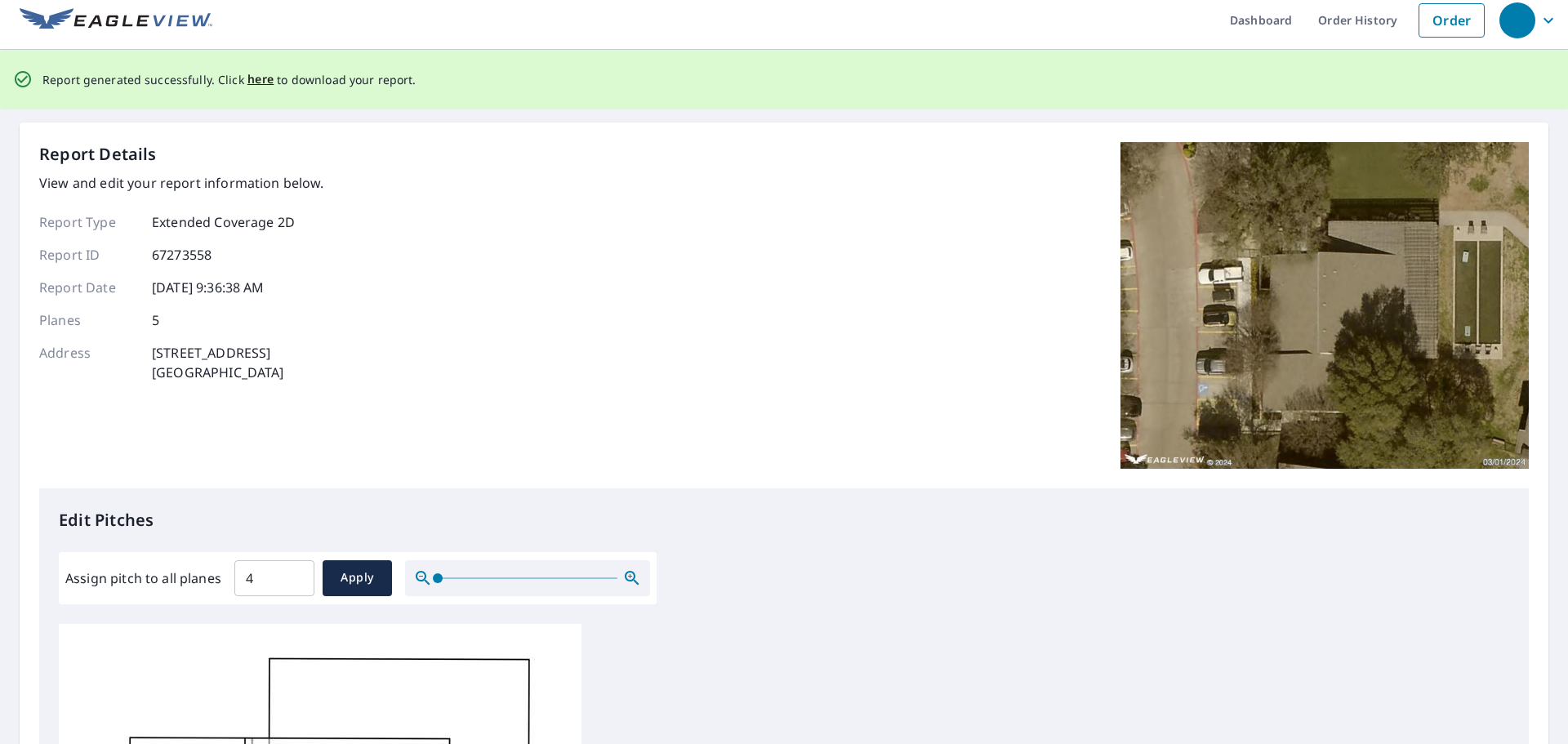
scroll to position [0, 0]
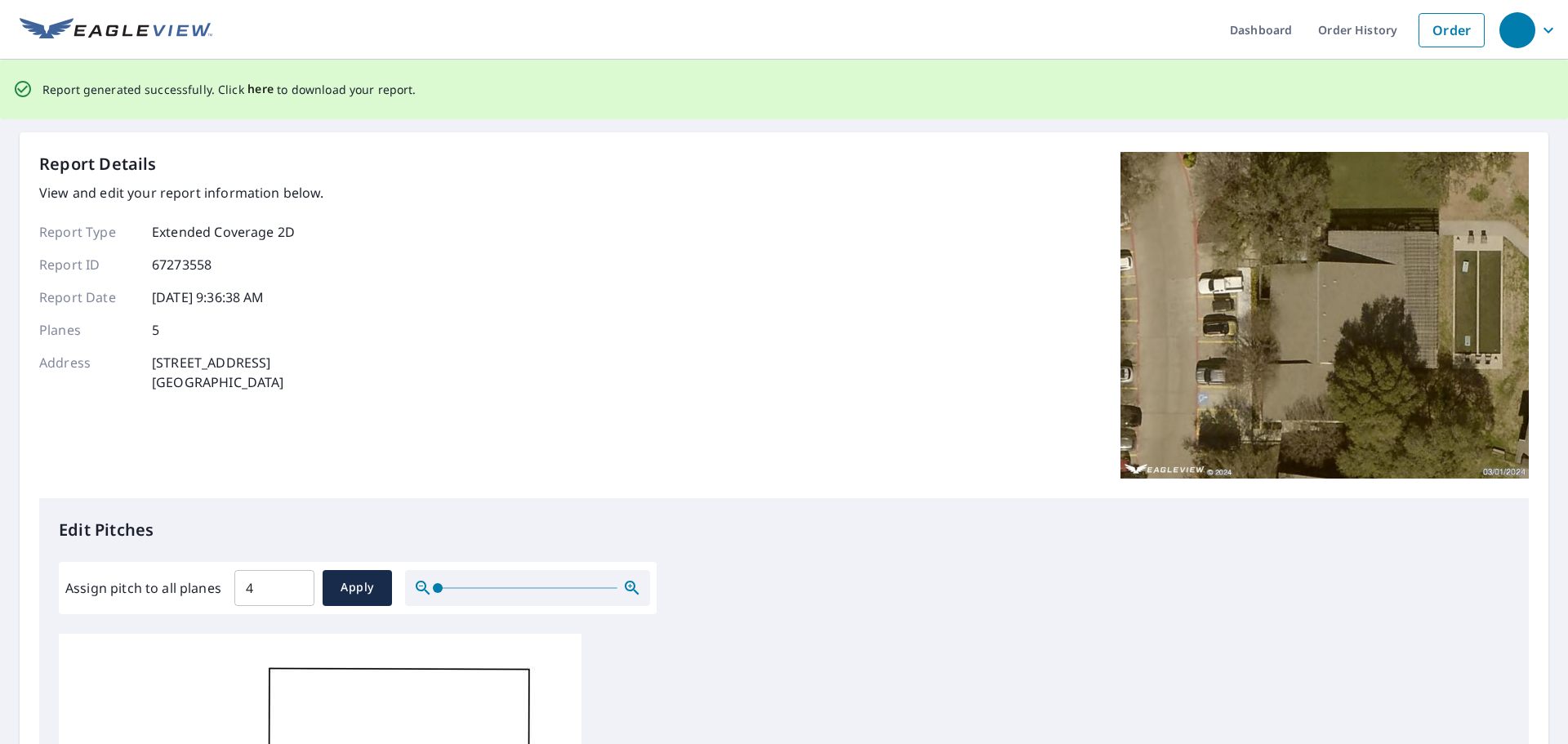
click at [258, 92] on span "here" at bounding box center [260, 89] width 27 height 20
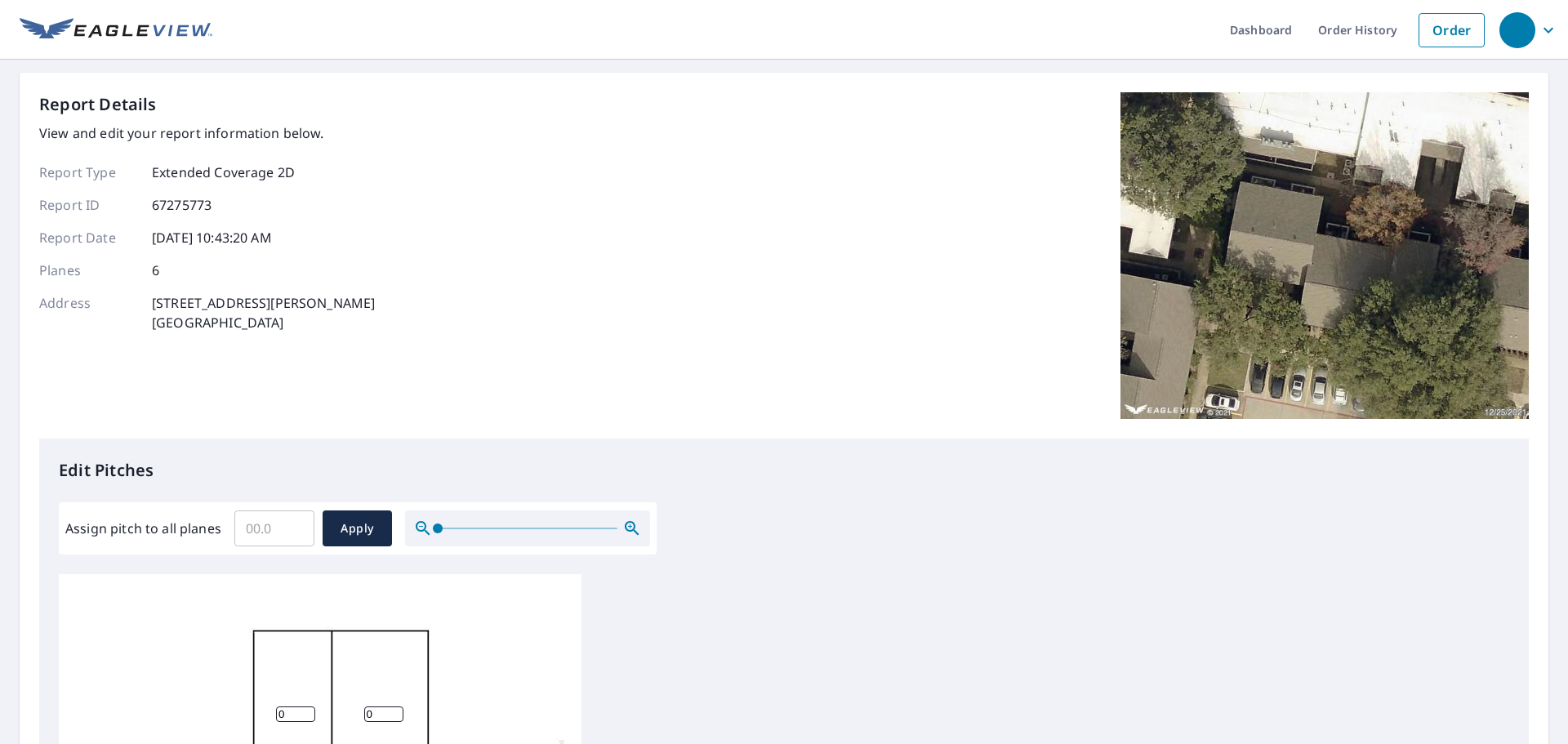
click at [284, 535] on input "Assign pitch to all planes" at bounding box center [275, 528] width 80 height 45
type input "4"
click at [336, 518] on span "Apply" at bounding box center [357, 528] width 44 height 20
type input "4"
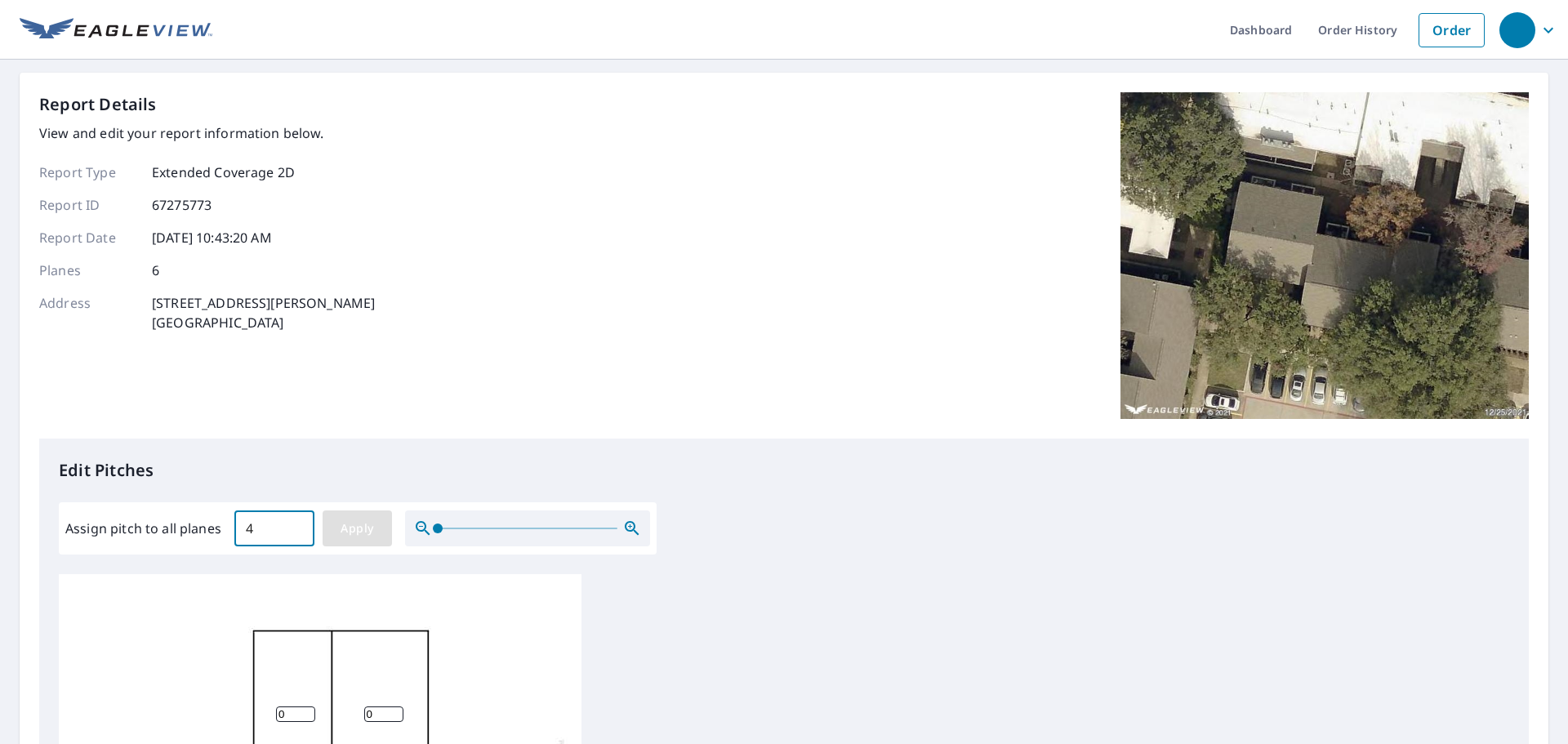
type input "4"
click at [254, 533] on input "4" at bounding box center [275, 528] width 80 height 45
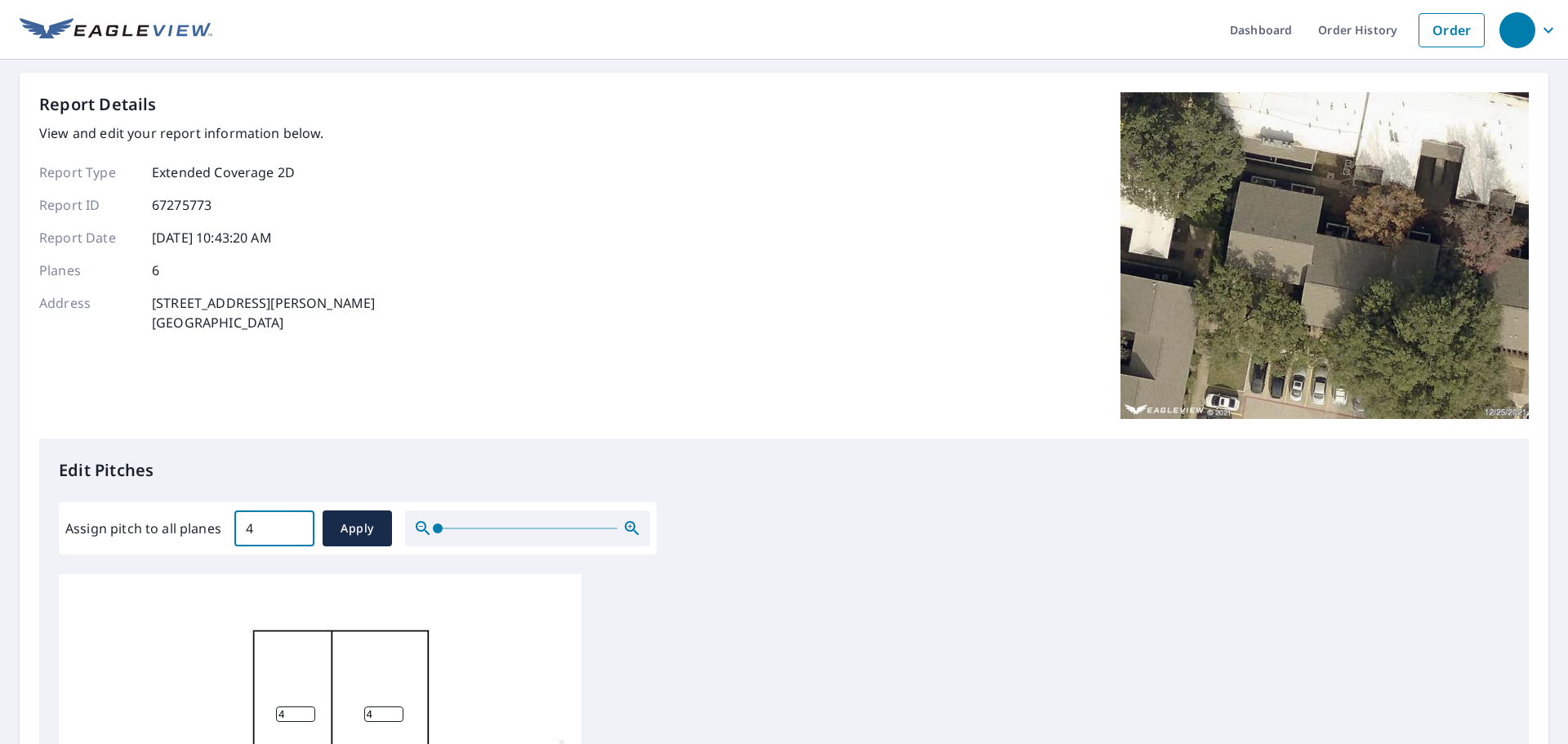
drag, startPoint x: 251, startPoint y: 516, endPoint x: 219, endPoint y: 518, distance: 32.1
click at [219, 518] on div "Assign pitch to all planes 4 ​ Apply" at bounding box center [357, 528] width 585 height 36
type input "5"
click at [332, 535] on button "Apply" at bounding box center [357, 528] width 69 height 36
type input "5"
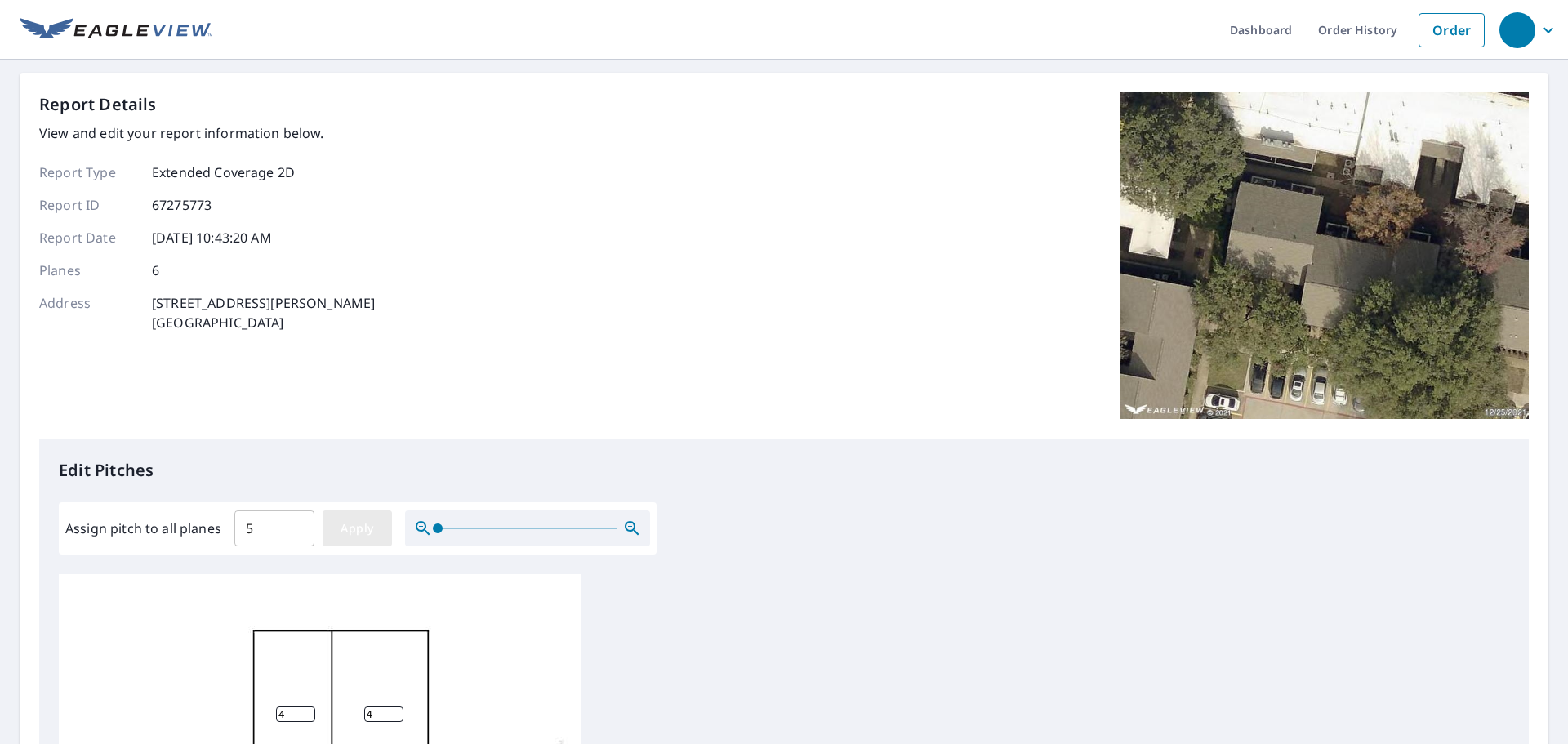
type input "5"
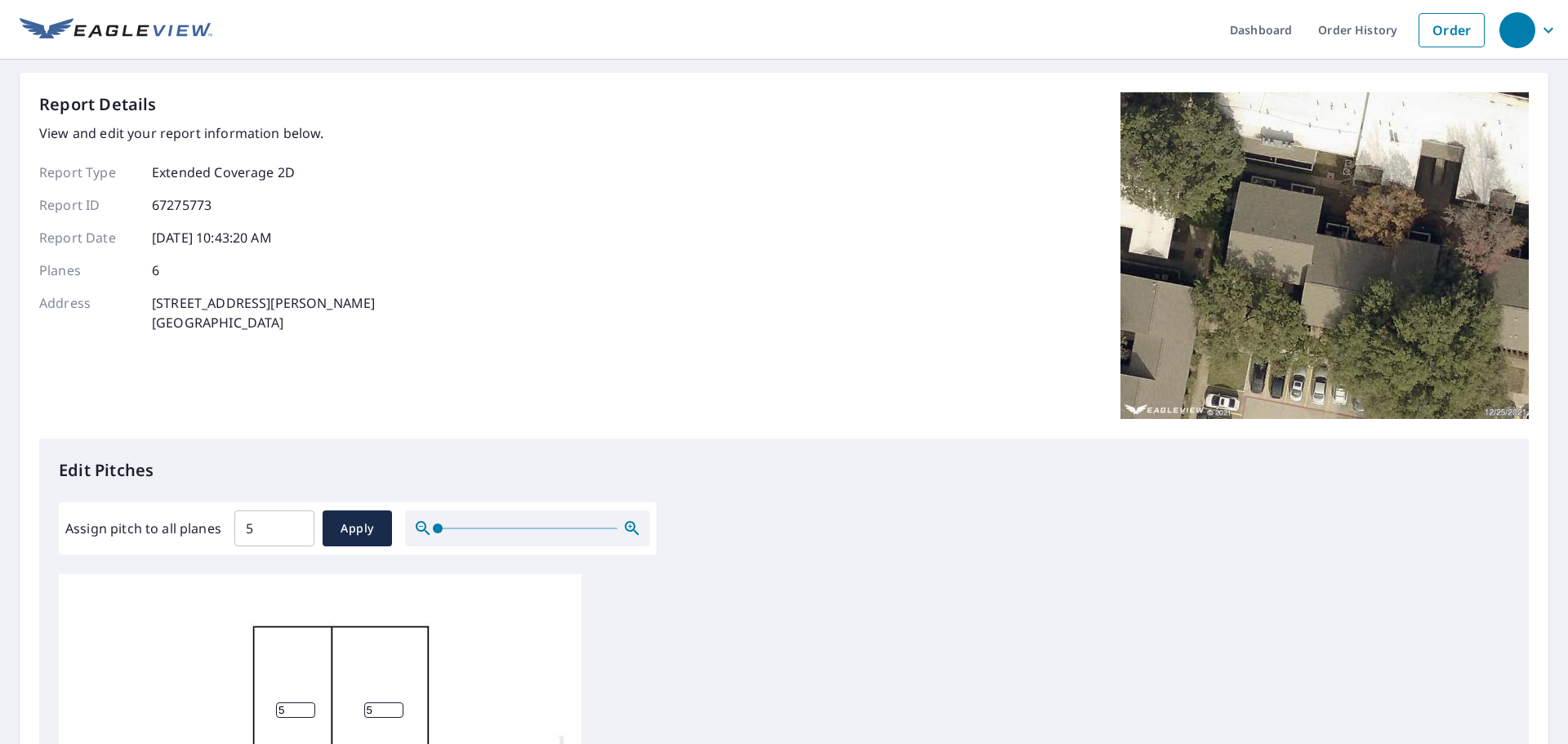
scroll to position [16, 0]
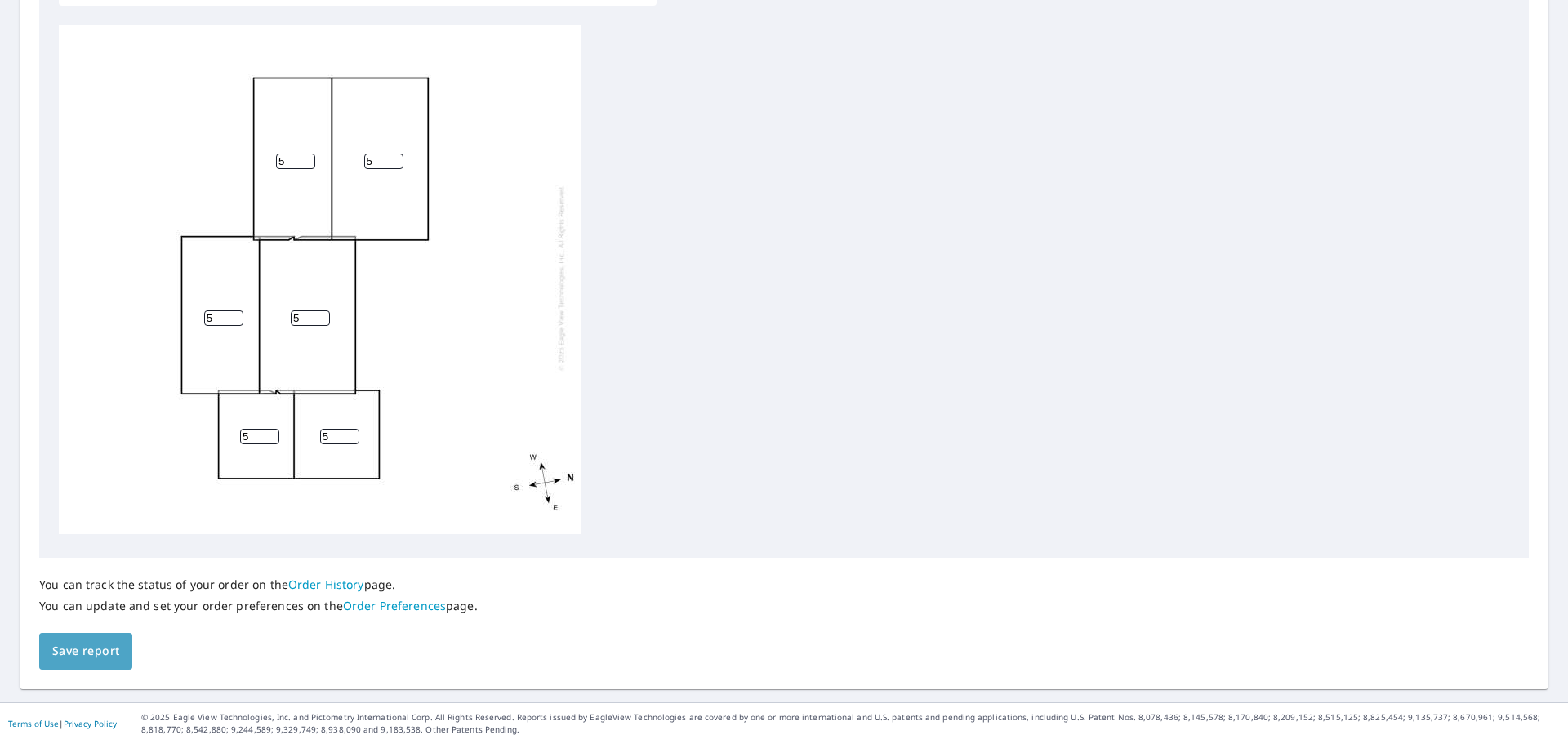
click at [108, 654] on span "Save report" at bounding box center [85, 651] width 67 height 20
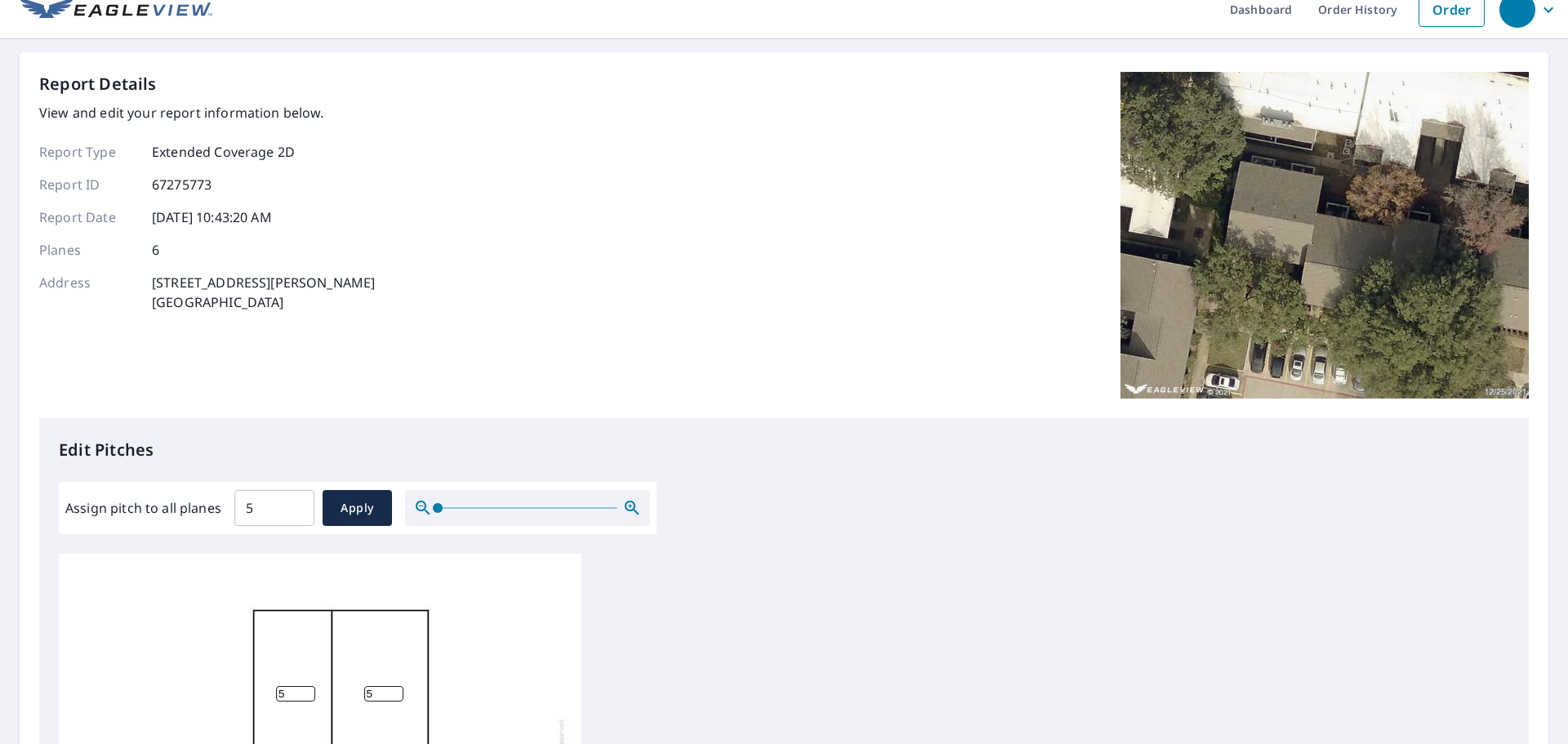
scroll to position [0, 0]
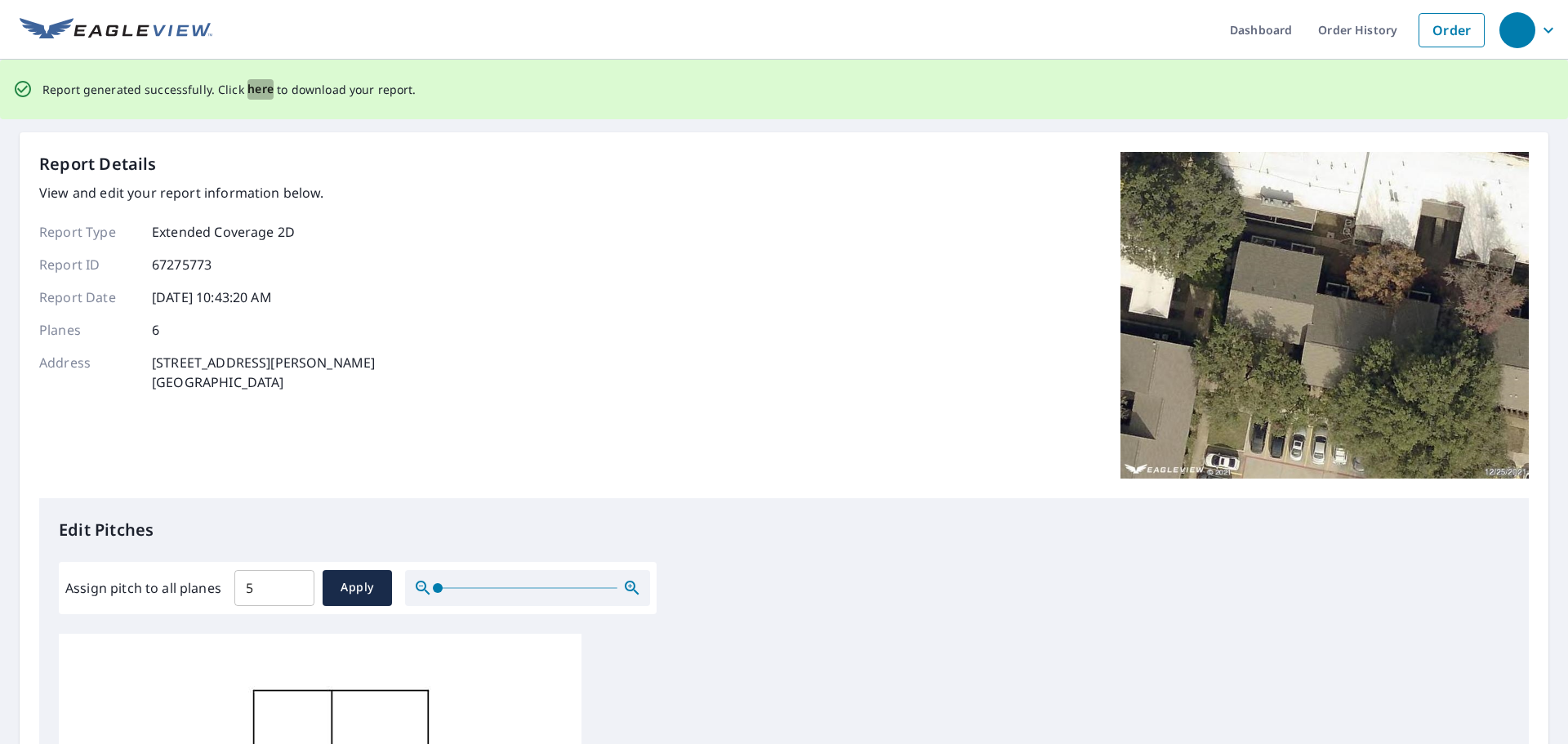
click at [251, 91] on span "here" at bounding box center [260, 89] width 27 height 20
